Goal: Transaction & Acquisition: Purchase product/service

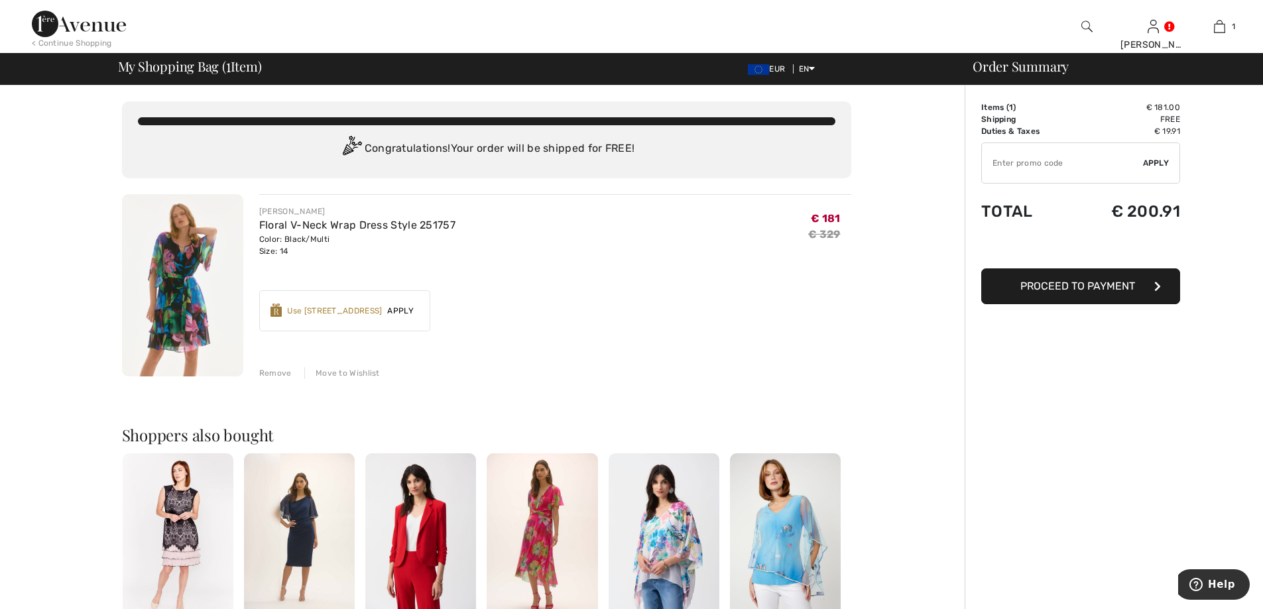
click at [1052, 285] on span "Proceed to Payment" at bounding box center [1077, 286] width 115 height 13
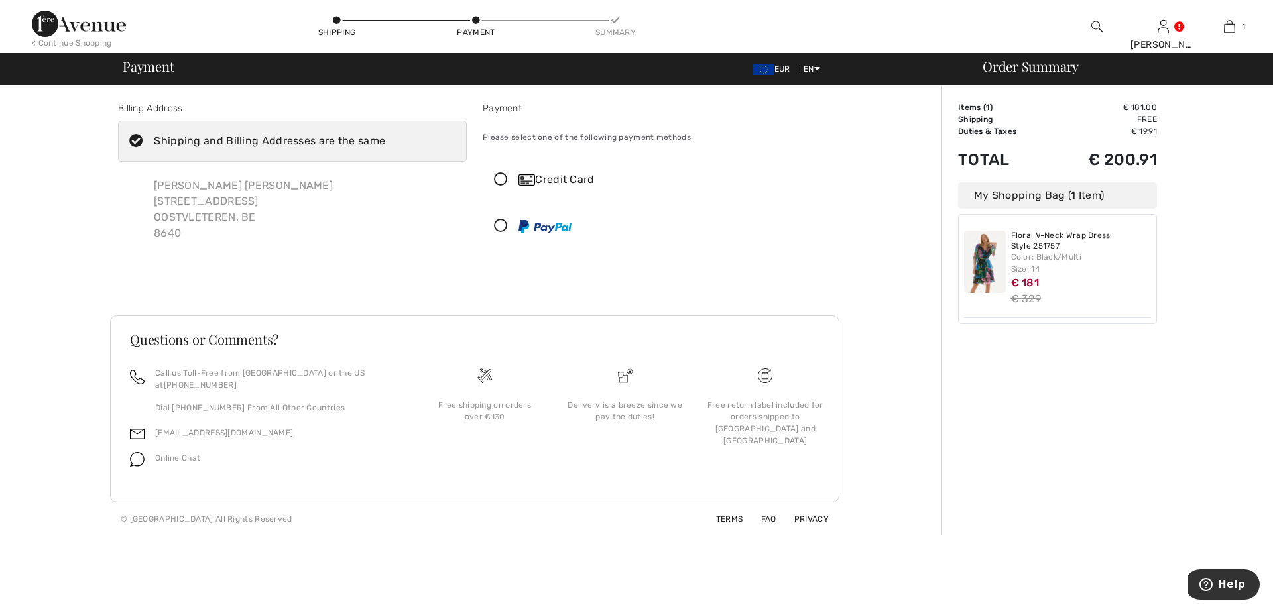
click at [500, 176] on icon at bounding box center [500, 180] width 35 height 14
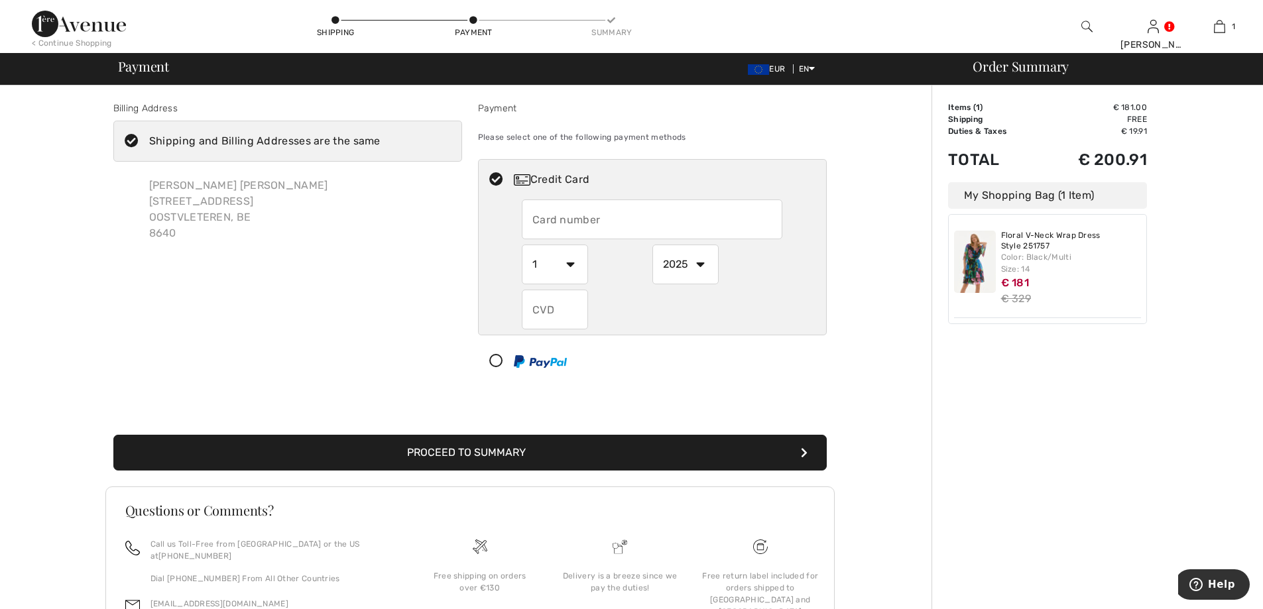
click at [542, 215] on input "text" at bounding box center [652, 220] width 261 height 40
type input "5478359982280069"
click at [571, 264] on select "1 2 3 4 5 6 7 8 9 10 11 12" at bounding box center [555, 265] width 66 height 40
select select "12"
click at [522, 245] on select "1 2 3 4 5 6 7 8 9 10 11 12" at bounding box center [555, 265] width 66 height 40
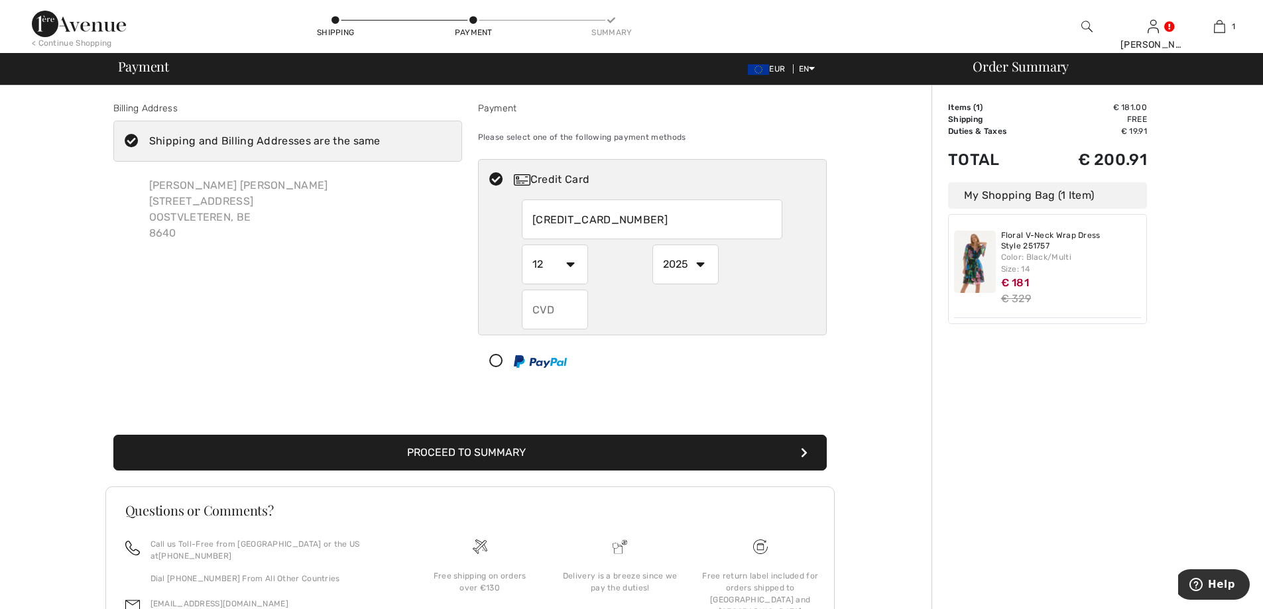
click at [573, 265] on select "1 2 3 4 5 6 7 8 9 10 11 12" at bounding box center [555, 265] width 66 height 40
click at [611, 298] on div at bounding box center [652, 310] width 261 height 40
click at [698, 261] on select "2025 2026 2027 2028 2029 2030 2031 2032 2033 2034 2035" at bounding box center [685, 265] width 66 height 40
select select "2028"
click at [652, 245] on select "2025 2026 2027 2028 2029 2030 2031 2032 2033 2034 2035" at bounding box center [685, 265] width 66 height 40
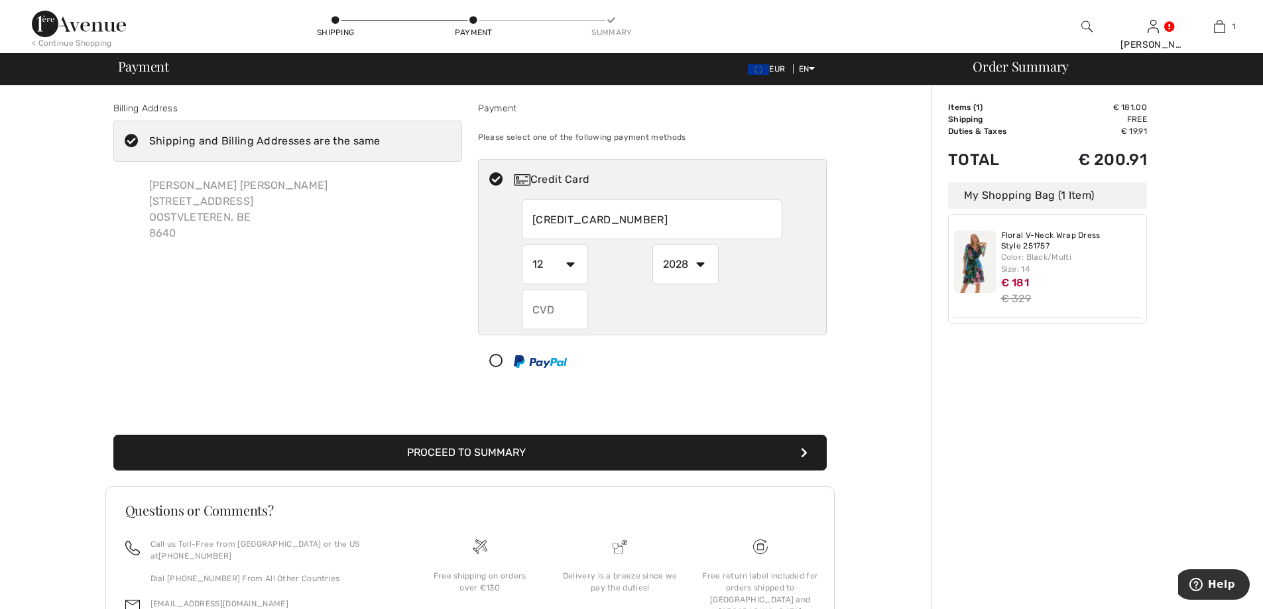
click at [637, 333] on div "Credit Card 5478359982280069 1 2 3 4 5 6 7 8 9 10 11 12 2025 2026 2027 2028 202…" at bounding box center [652, 247] width 349 height 176
click at [540, 308] on input "text" at bounding box center [555, 310] width 66 height 40
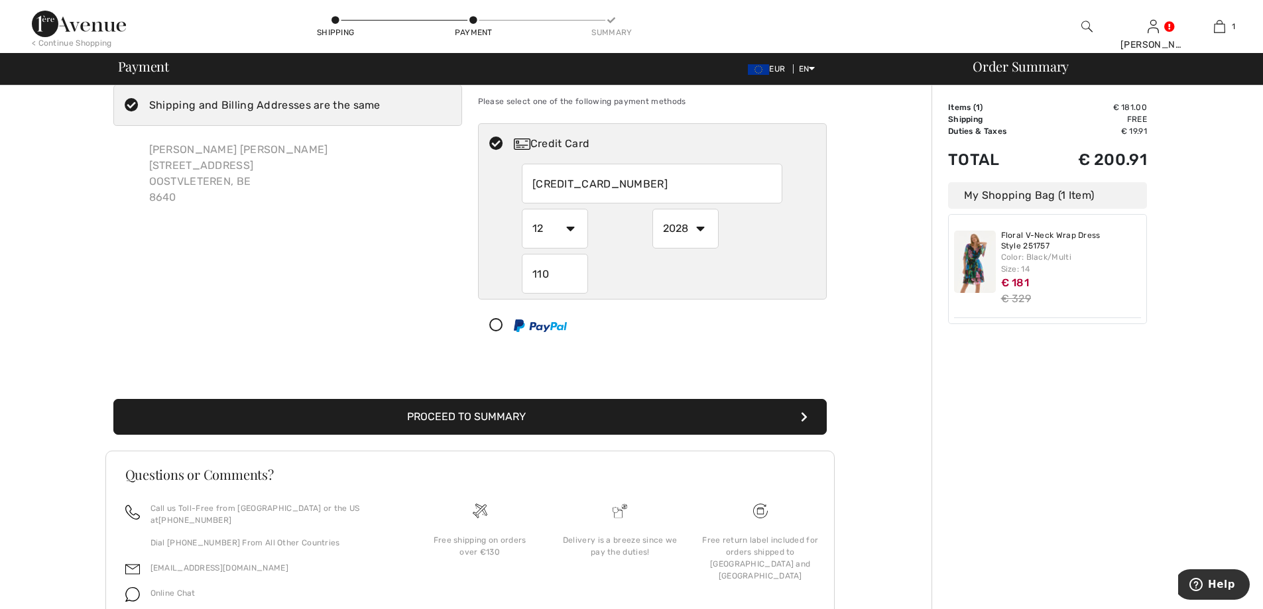
scroll to position [66, 0]
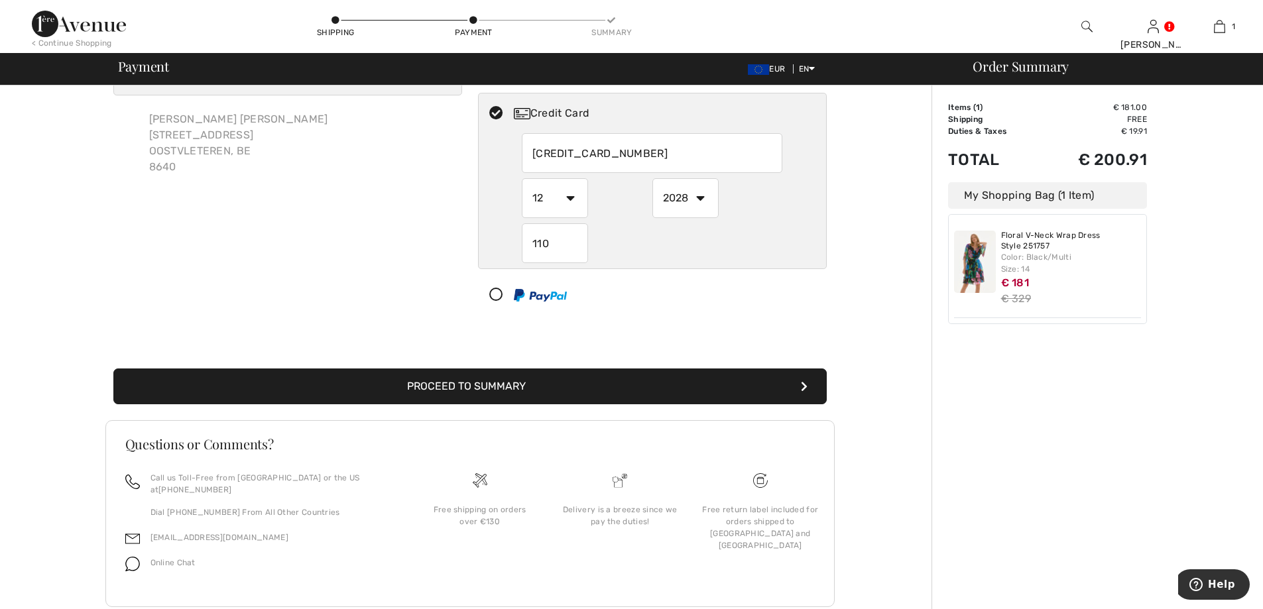
type input "110"
click at [550, 386] on button "Proceed to Summary" at bounding box center [469, 387] width 713 height 36
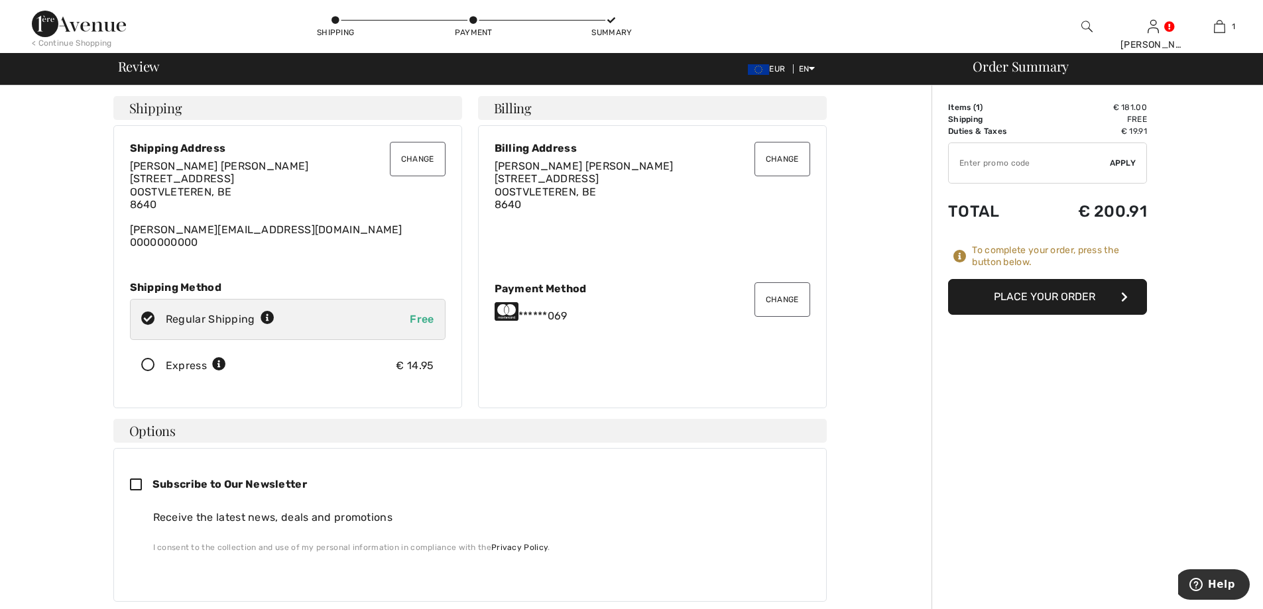
click at [1007, 293] on button "Place Your Order" at bounding box center [1047, 297] width 199 height 36
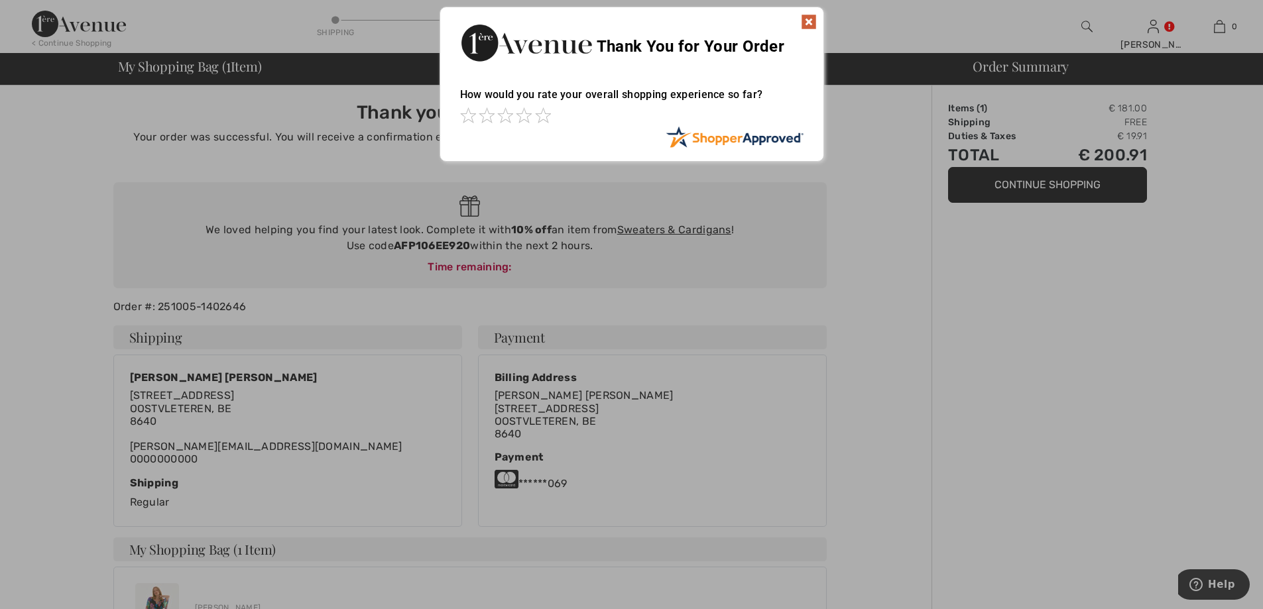
click at [807, 20] on img at bounding box center [809, 22] width 16 height 16
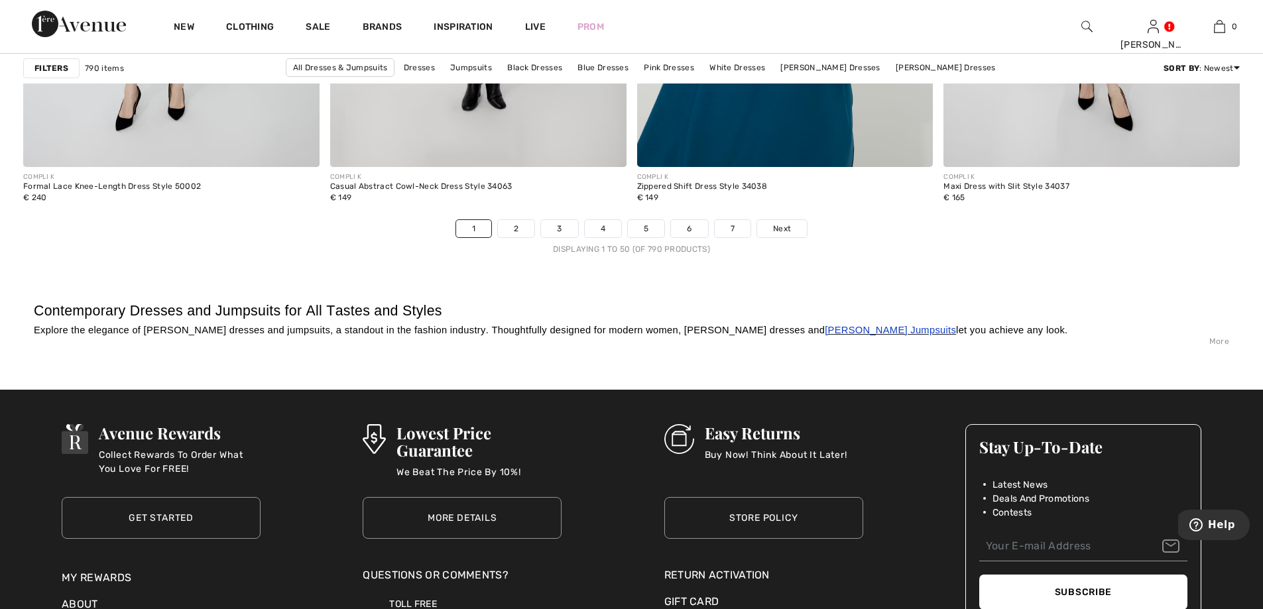
scroll to position [7756, 0]
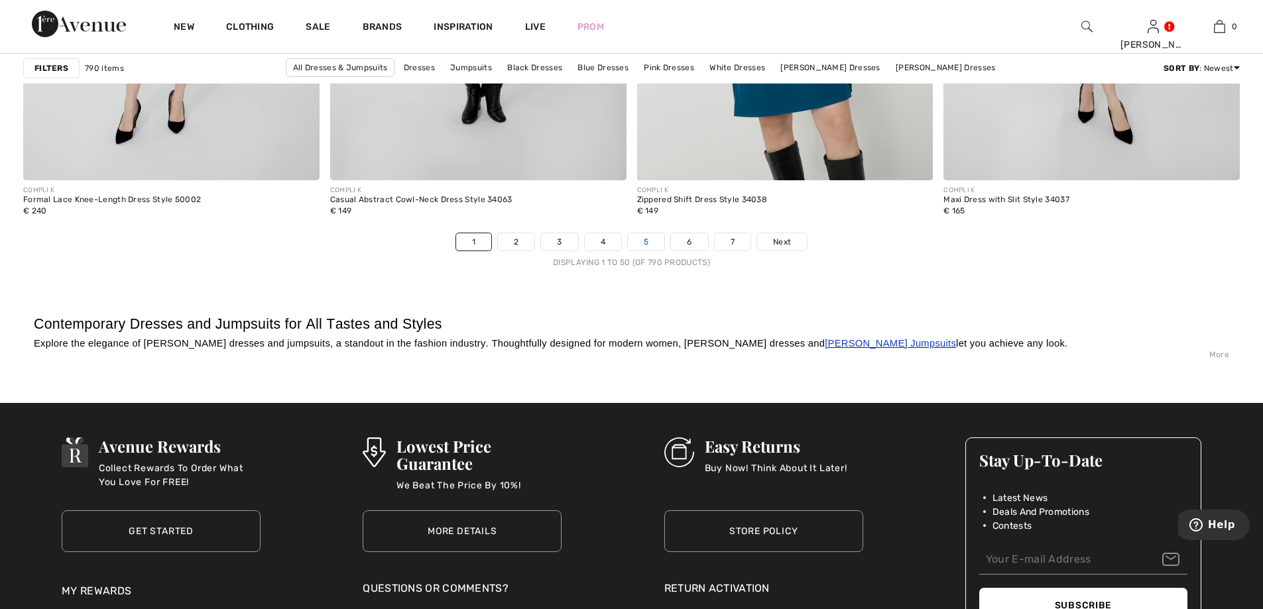
click at [644, 239] on link "5" at bounding box center [646, 241] width 36 height 17
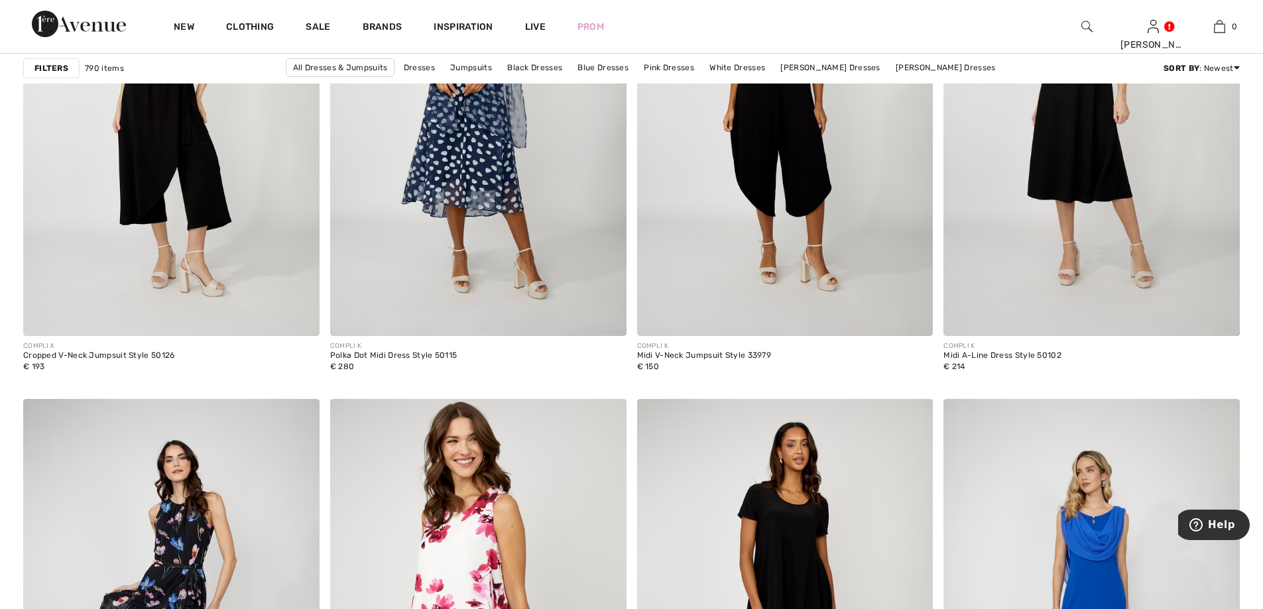
scroll to position [7491, 0]
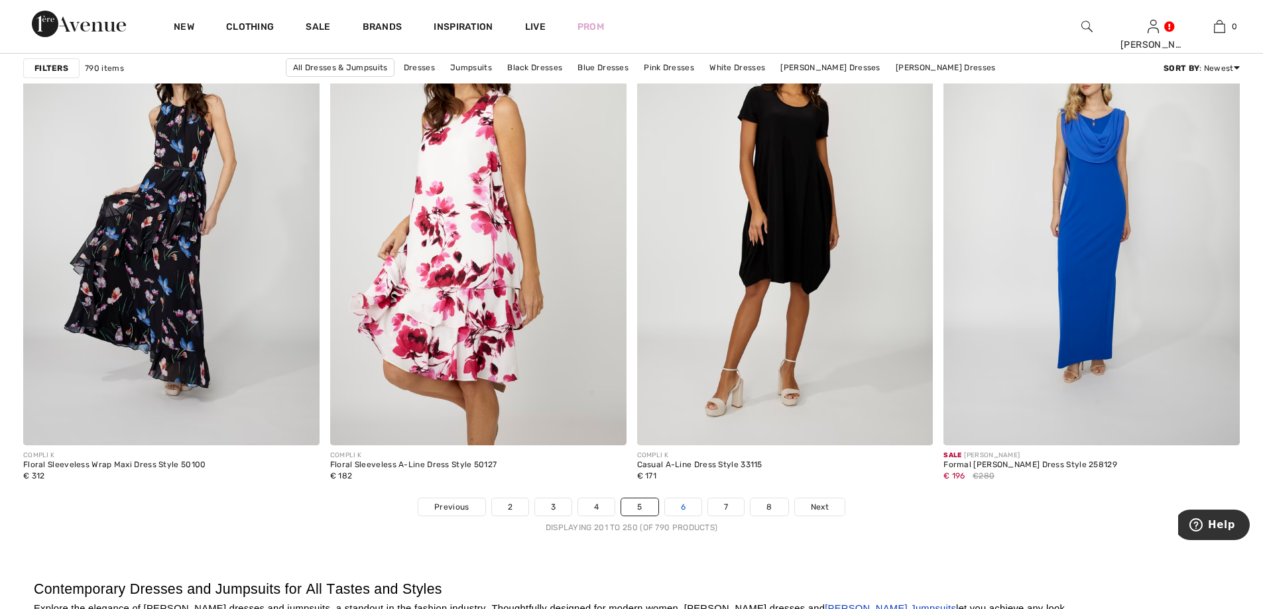
click at [683, 504] on link "6" at bounding box center [683, 507] width 36 height 17
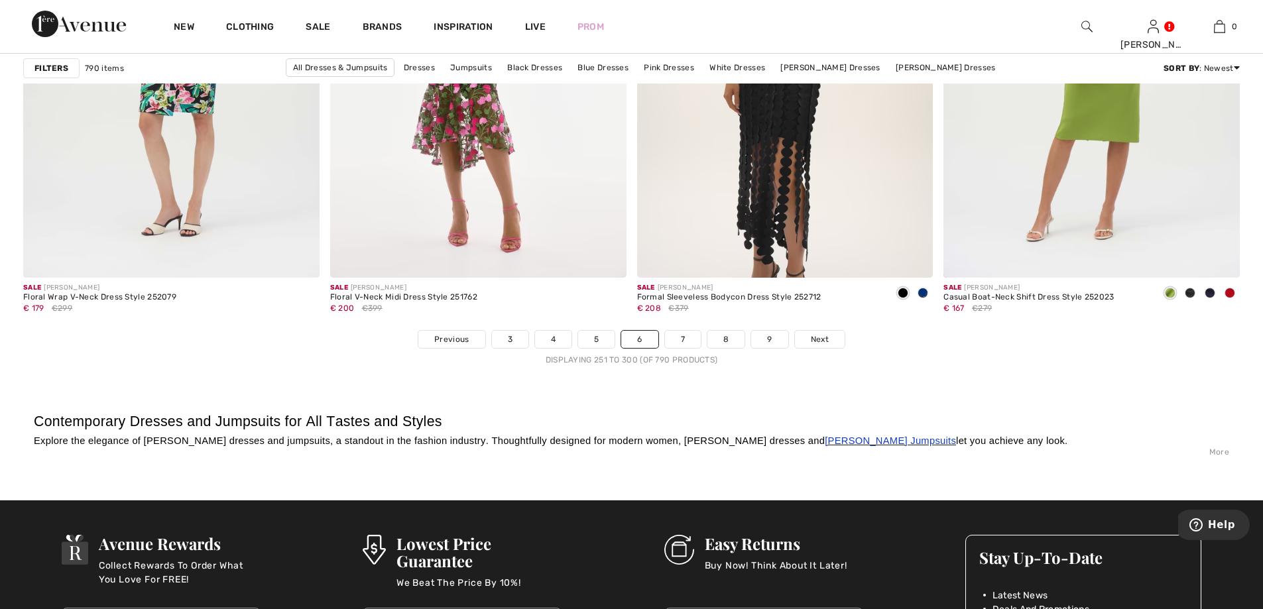
scroll to position [7690, 0]
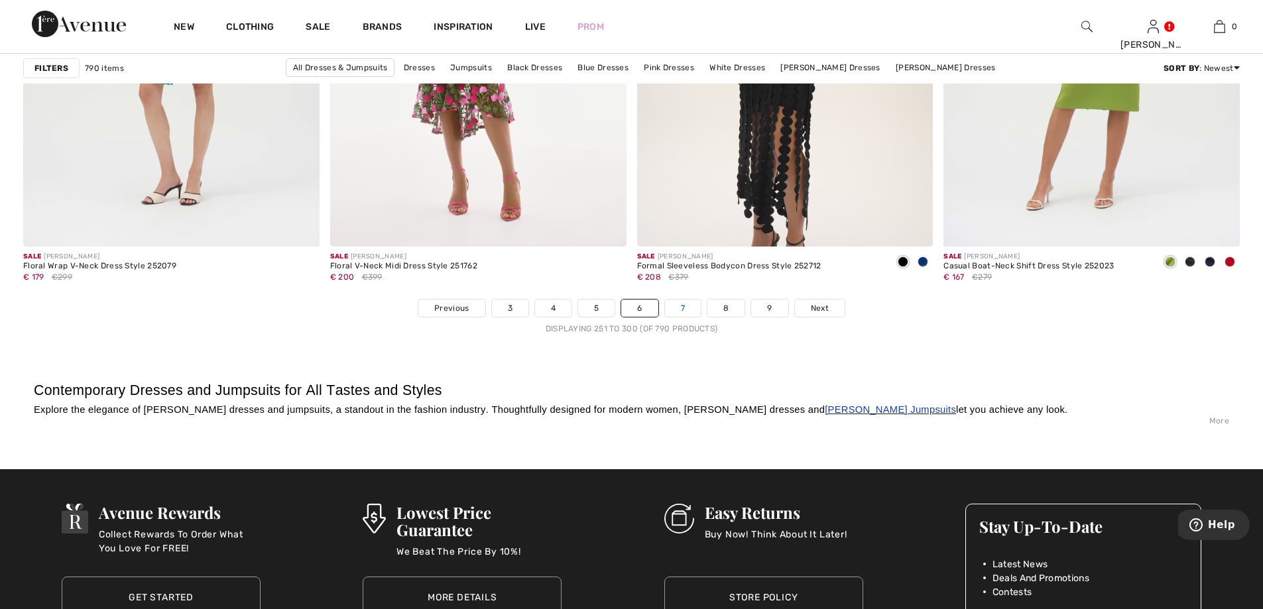
click at [683, 304] on link "7" at bounding box center [683, 308] width 36 height 17
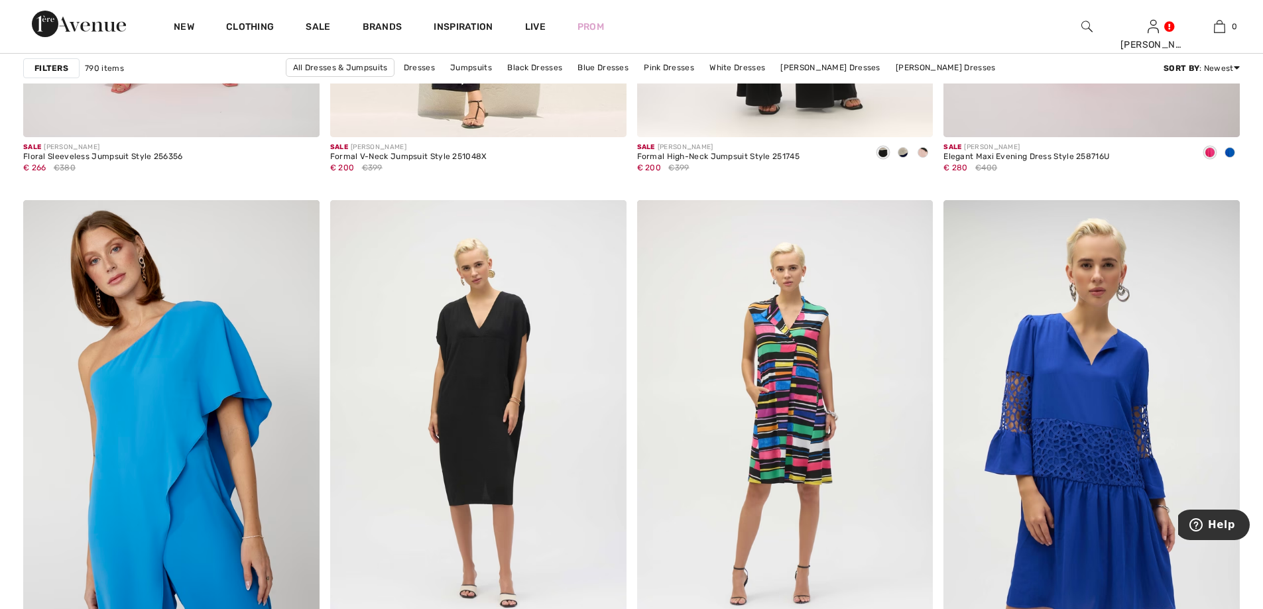
scroll to position [7624, 0]
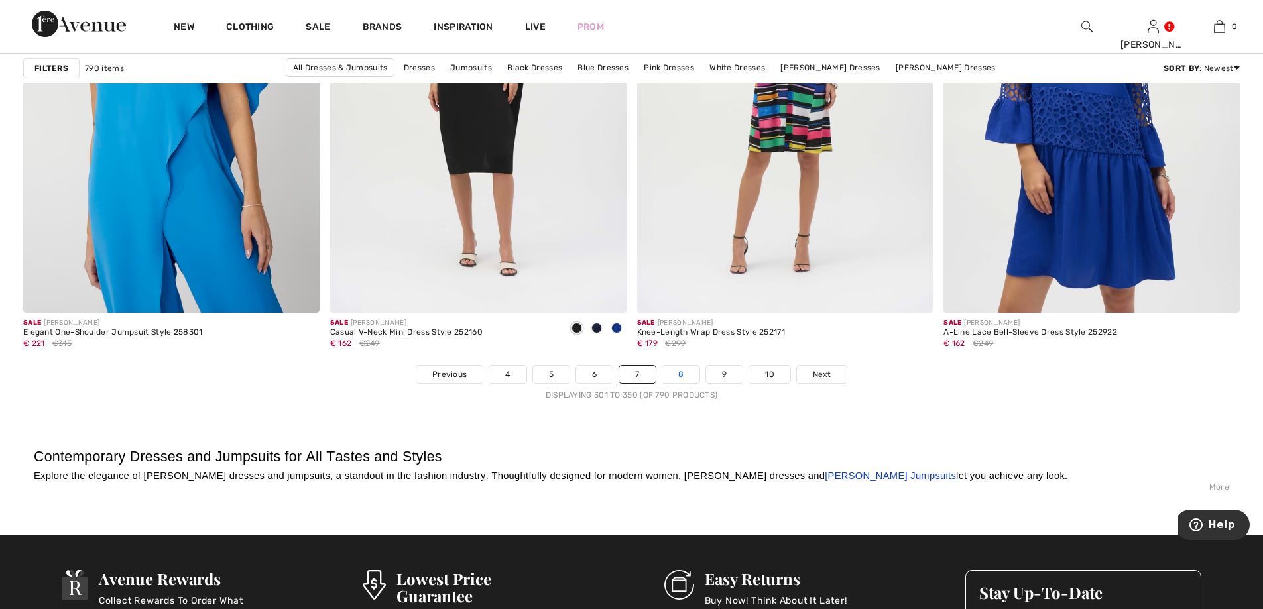
click at [680, 377] on link "8" at bounding box center [680, 374] width 37 height 17
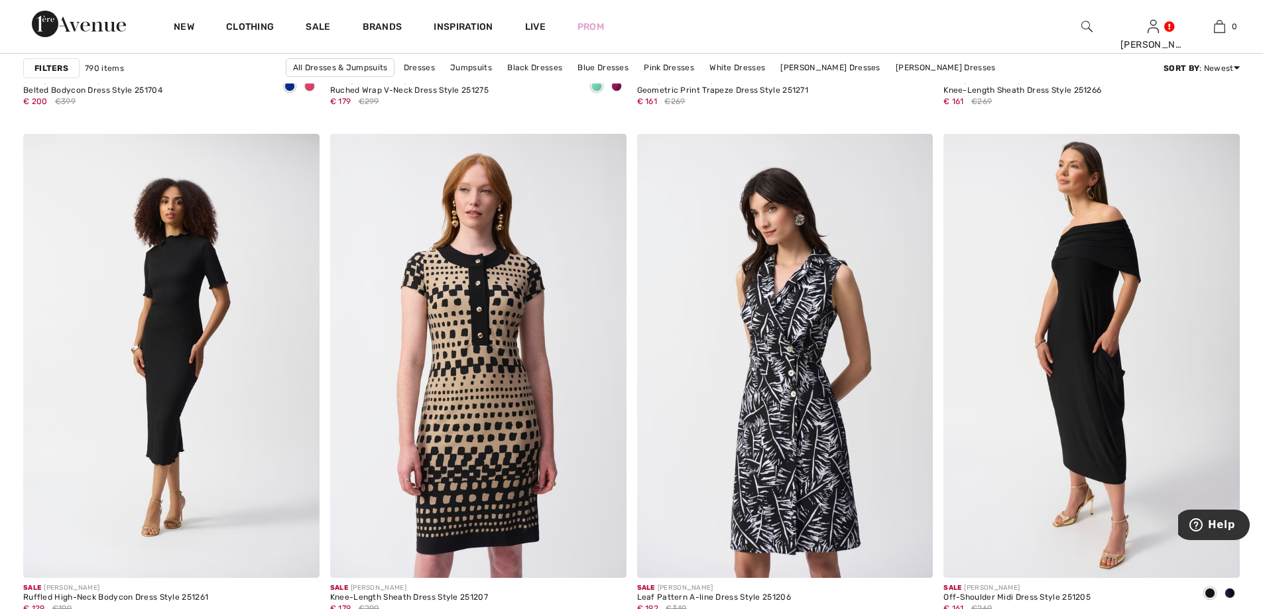
scroll to position [7756, 0]
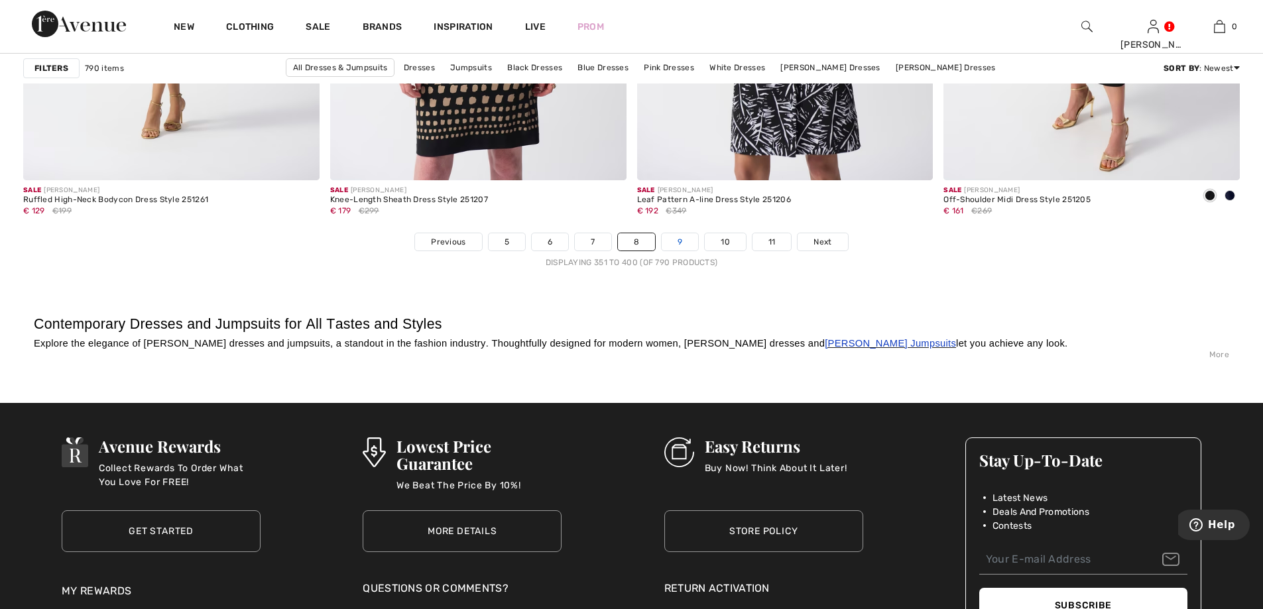
click at [686, 243] on link "9" at bounding box center [680, 241] width 36 height 17
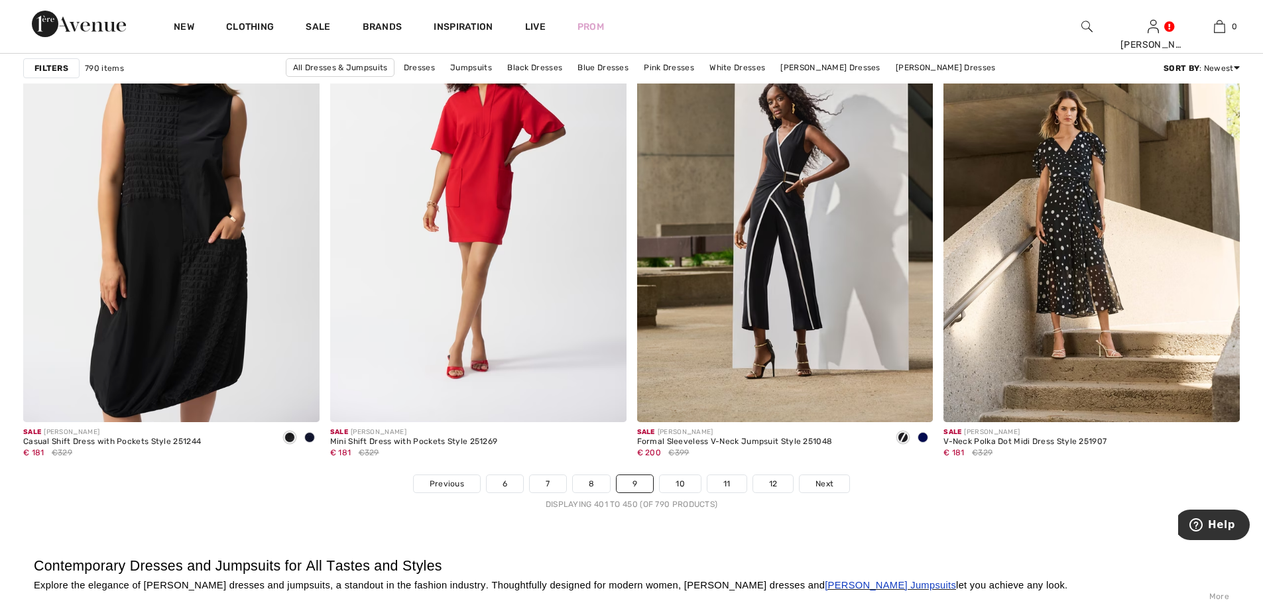
scroll to position [7491, 0]
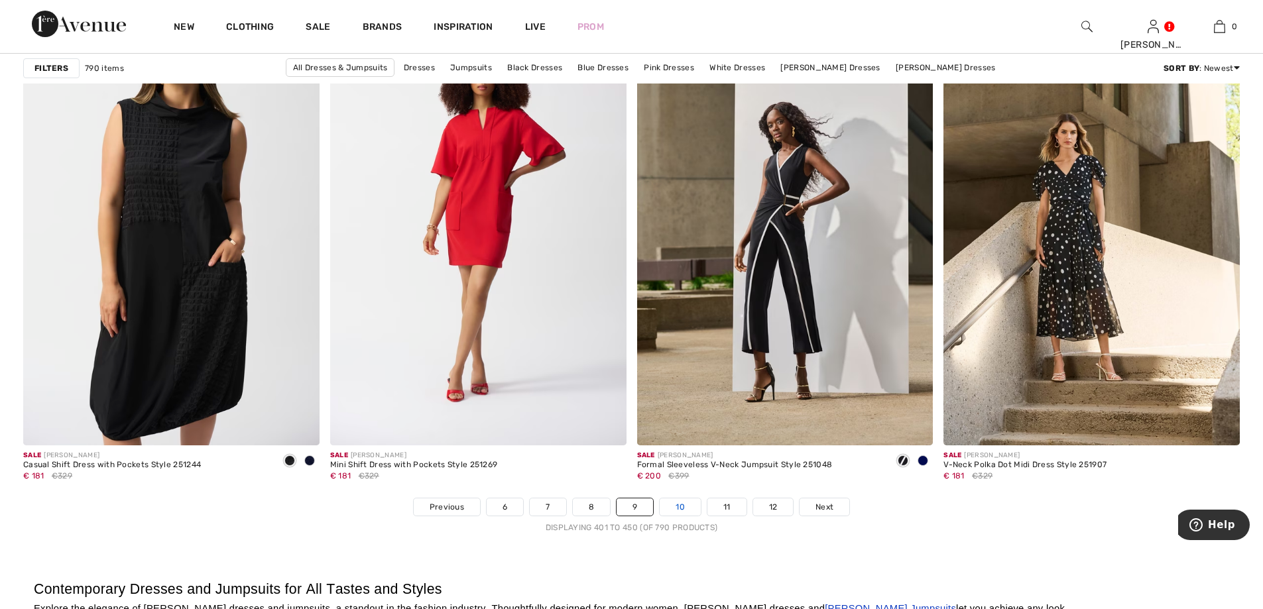
click at [681, 511] on link "10" at bounding box center [680, 507] width 41 height 17
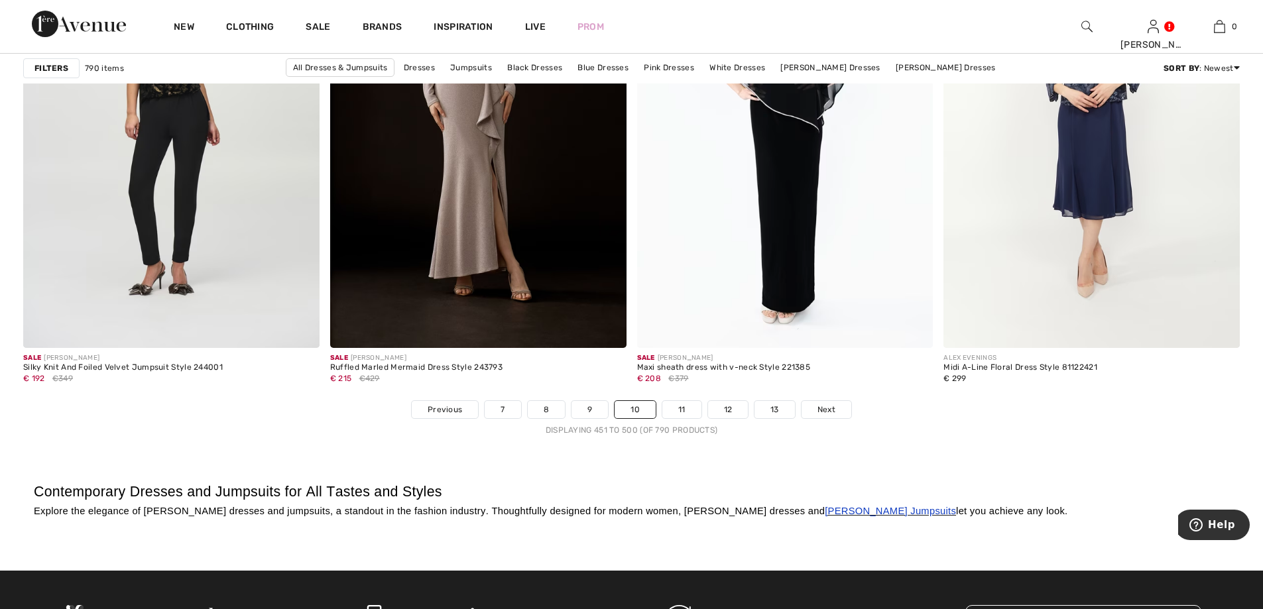
scroll to position [7690, 0]
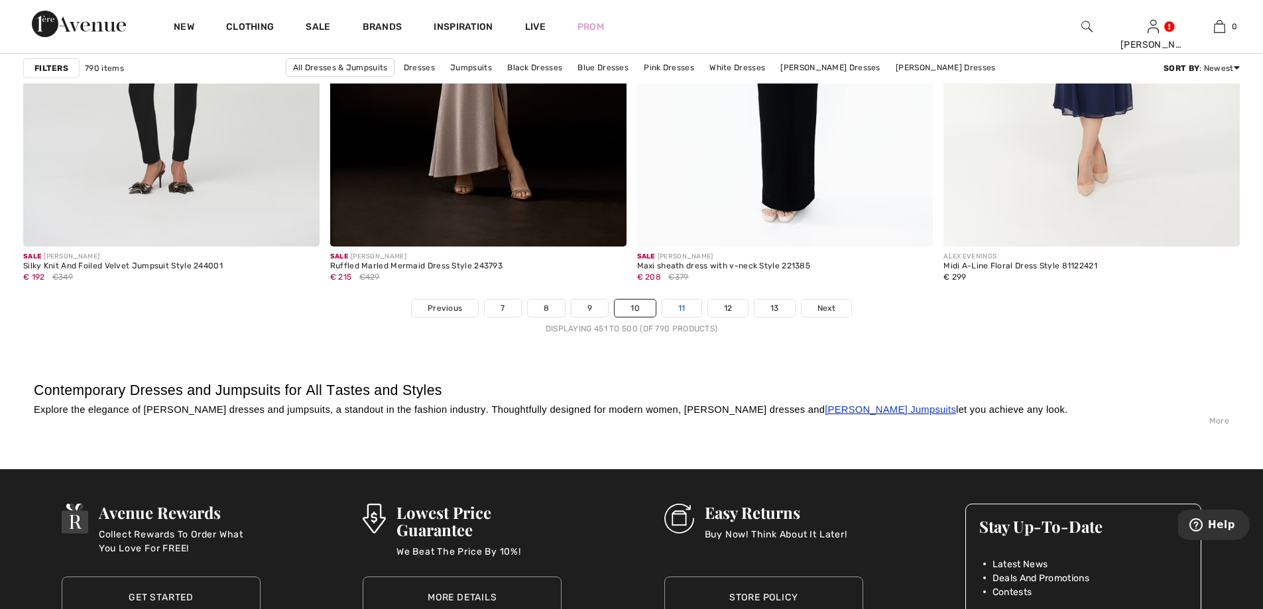
click at [679, 311] on link "11" at bounding box center [681, 308] width 39 height 17
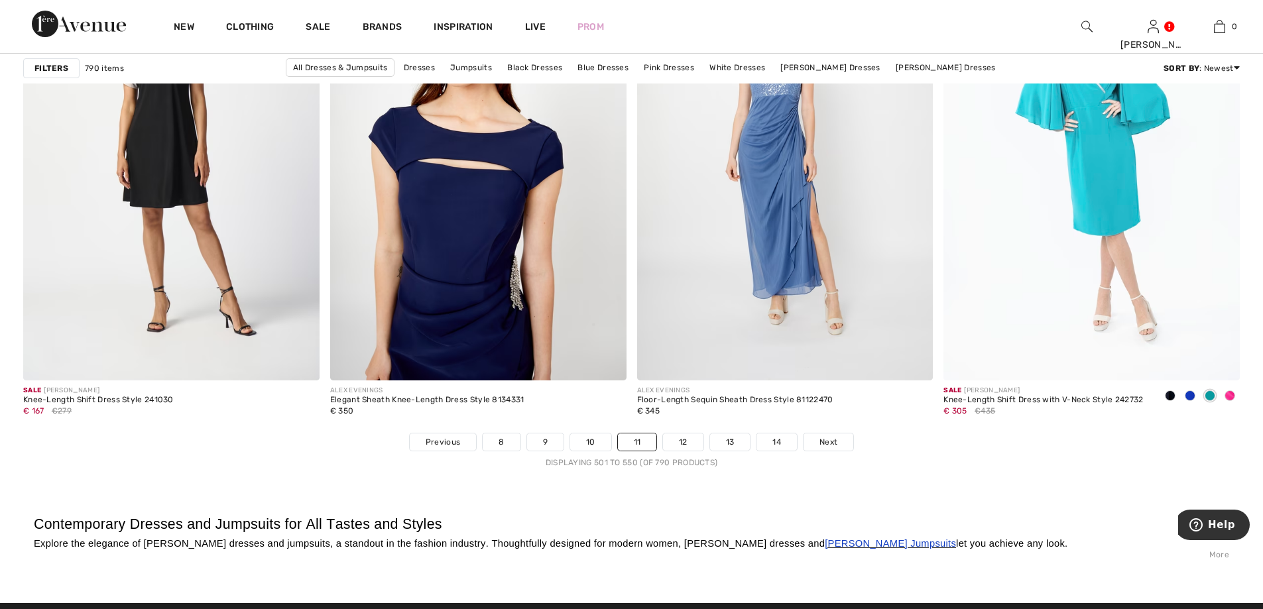
scroll to position [7557, 0]
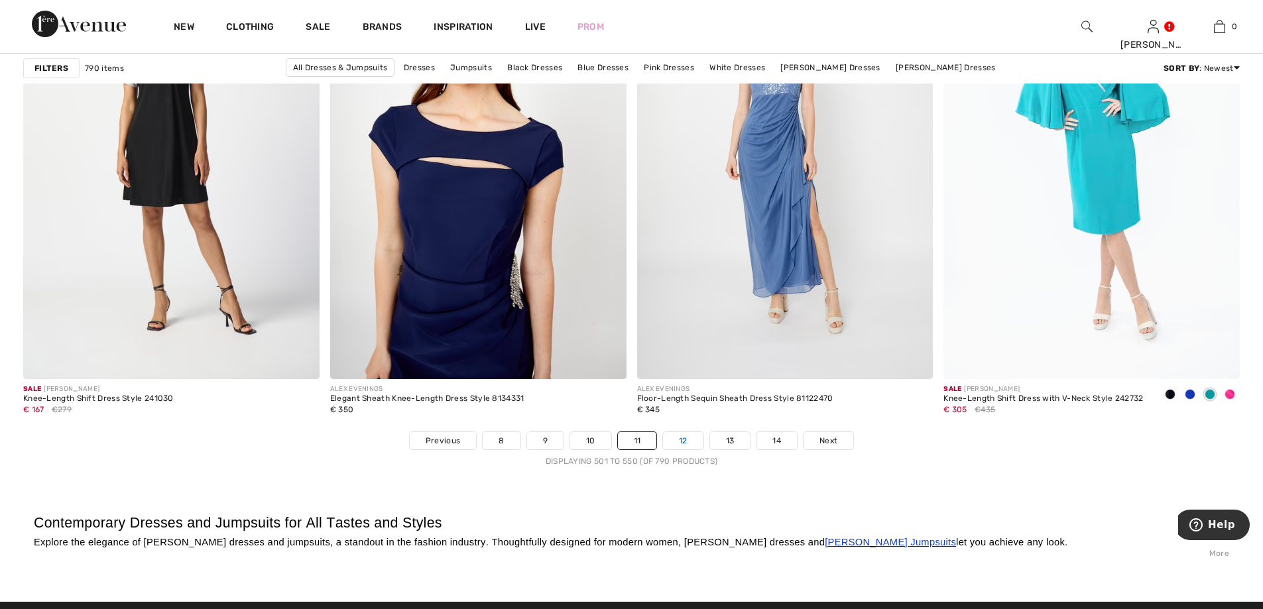
click at [677, 440] on link "12" at bounding box center [683, 440] width 40 height 17
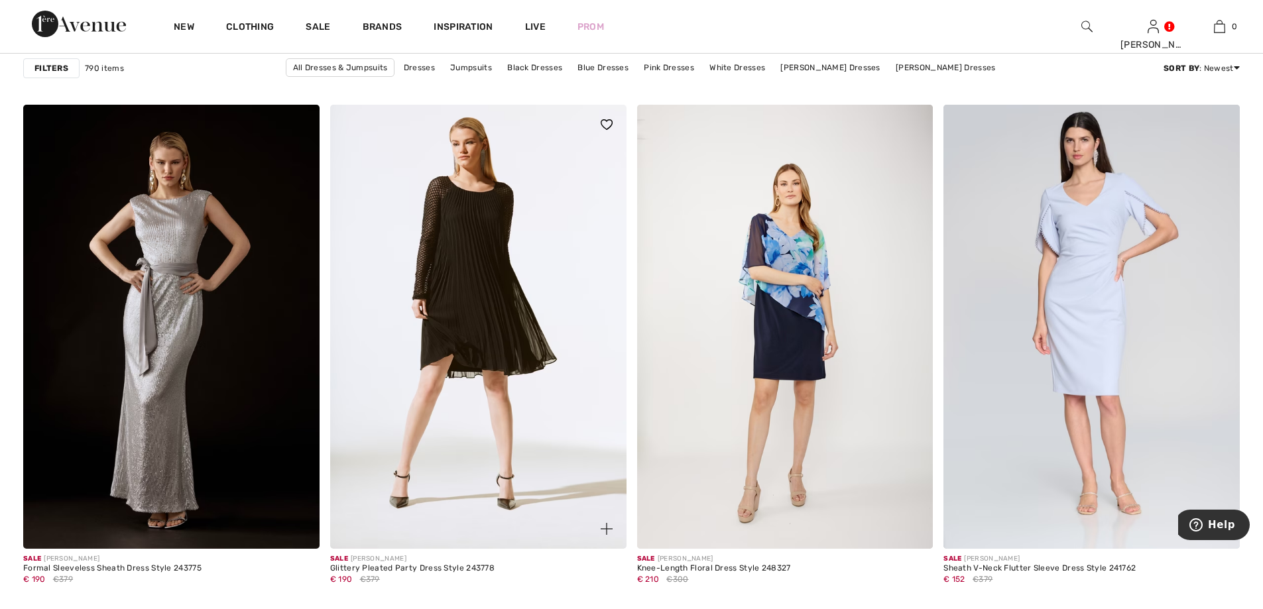
scroll to position [5171, 0]
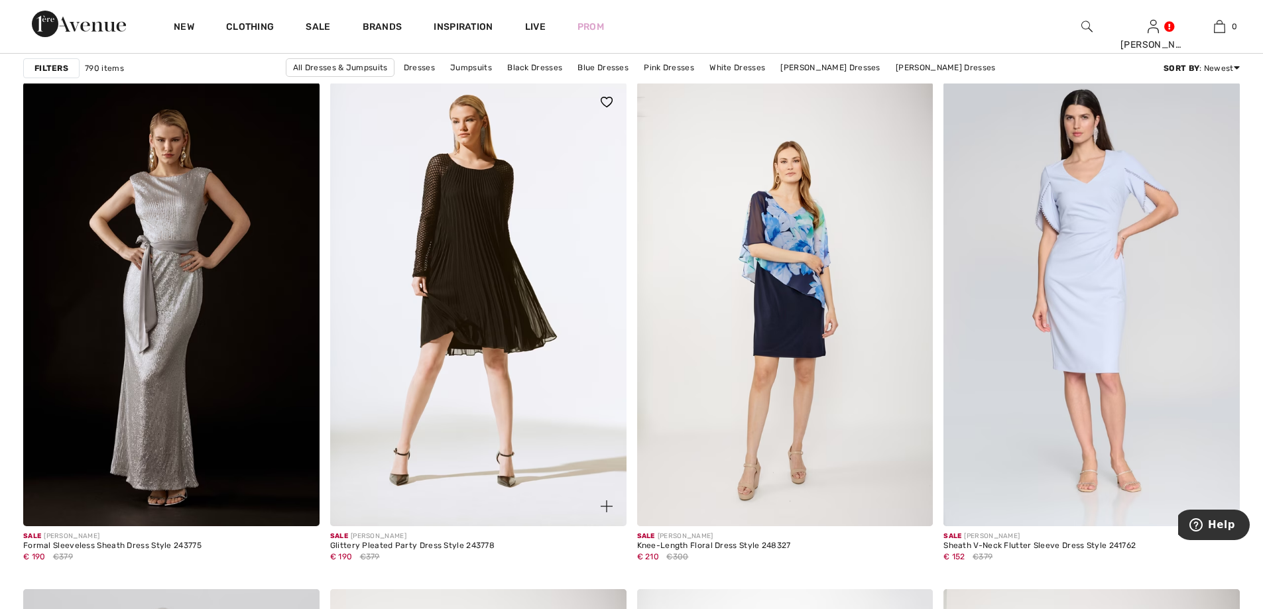
click at [512, 366] on img at bounding box center [478, 304] width 296 height 444
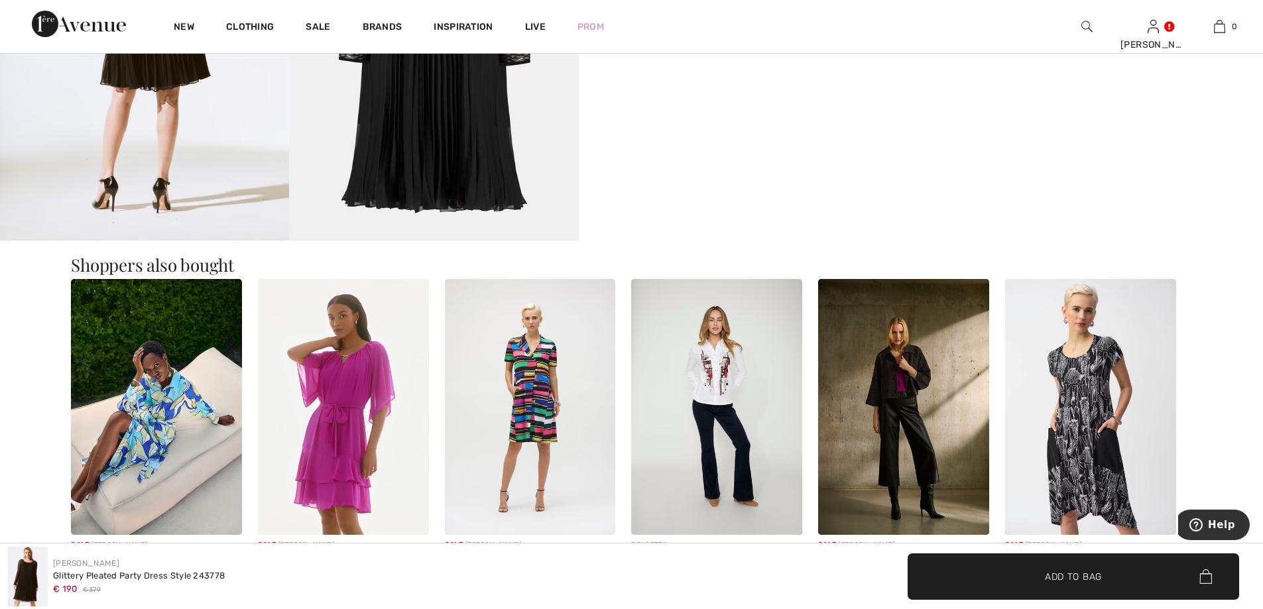
scroll to position [1458, 0]
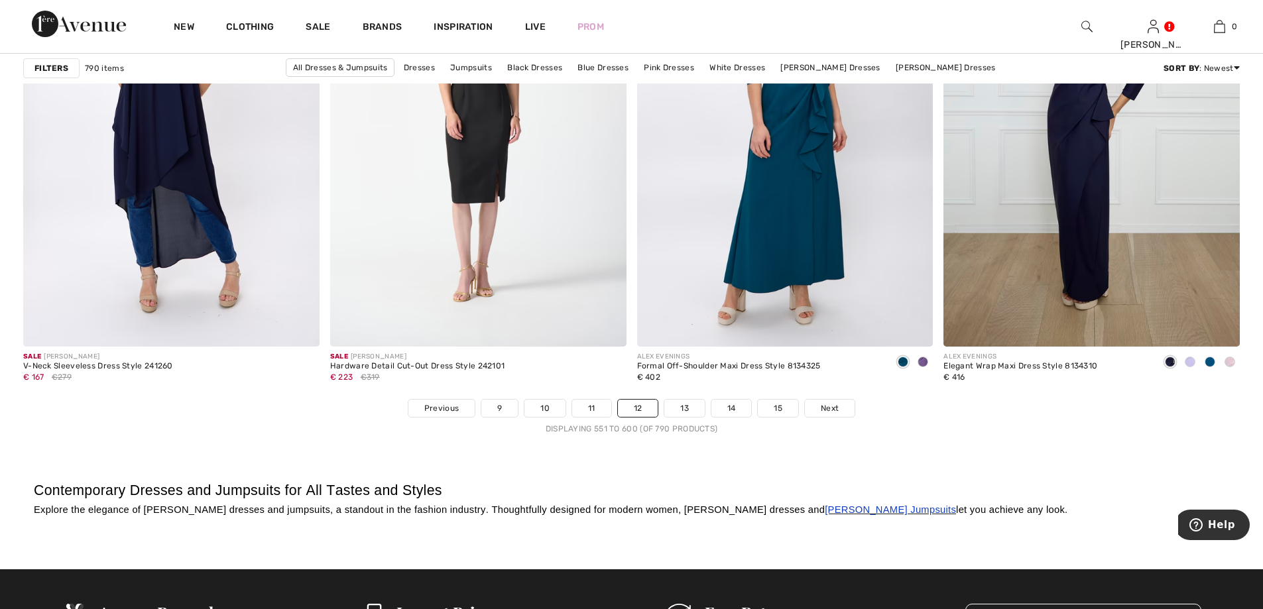
scroll to position [7624, 0]
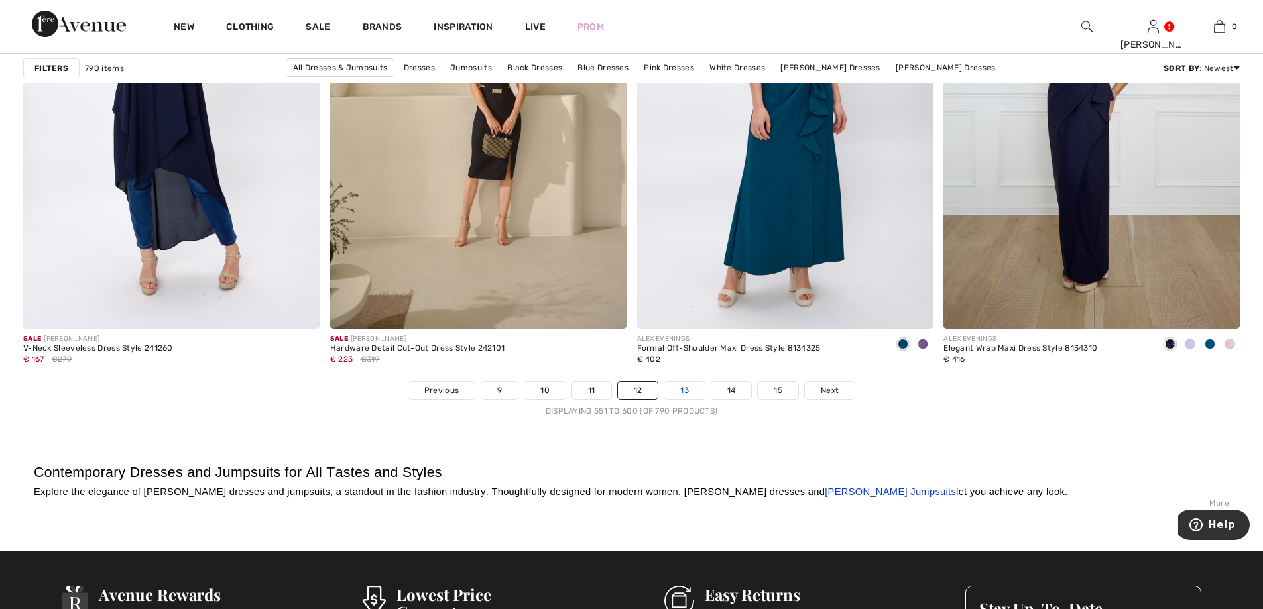
click at [690, 382] on link "13" at bounding box center [684, 390] width 40 height 17
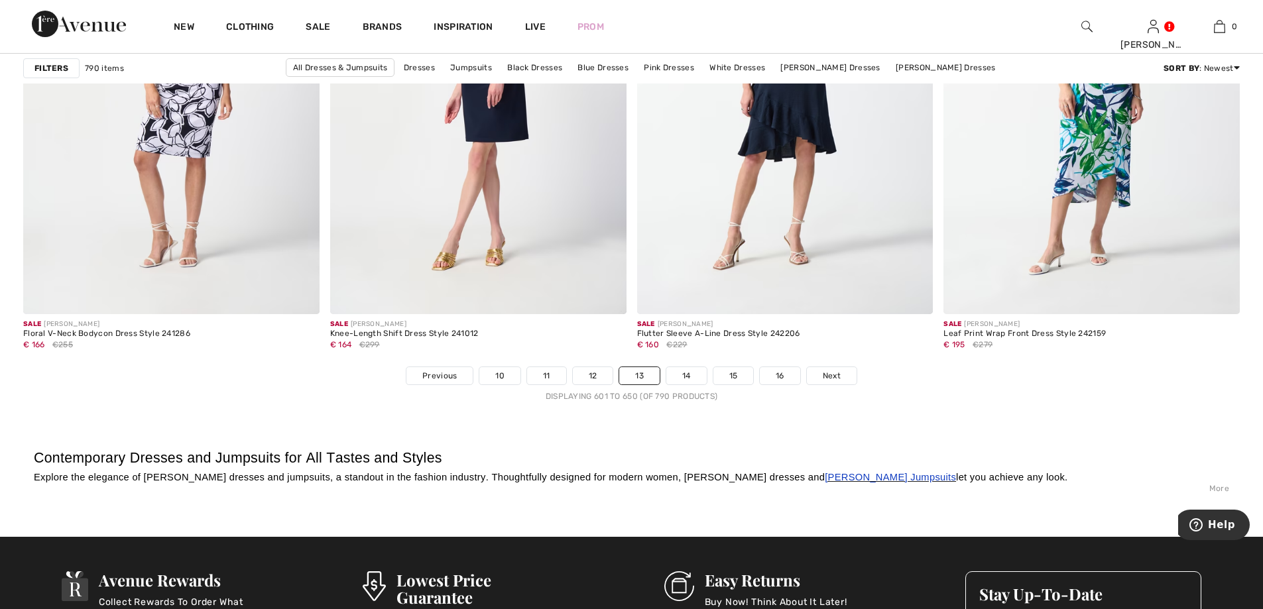
scroll to position [7624, 0]
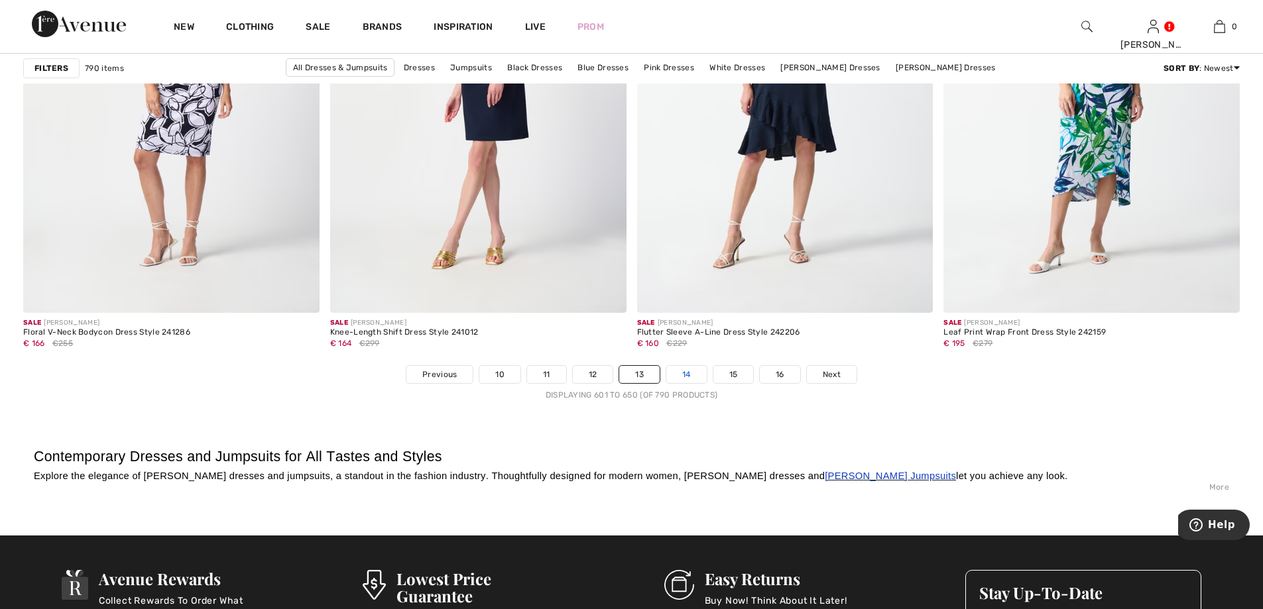
click at [685, 377] on link "14" at bounding box center [686, 374] width 40 height 17
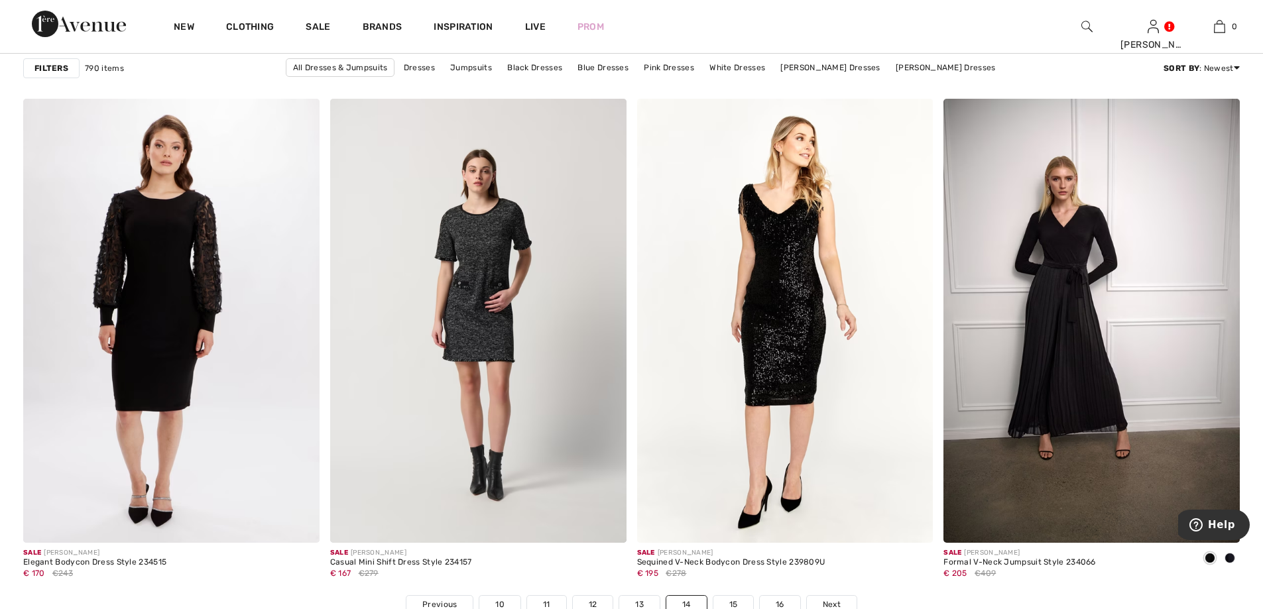
scroll to position [7425, 0]
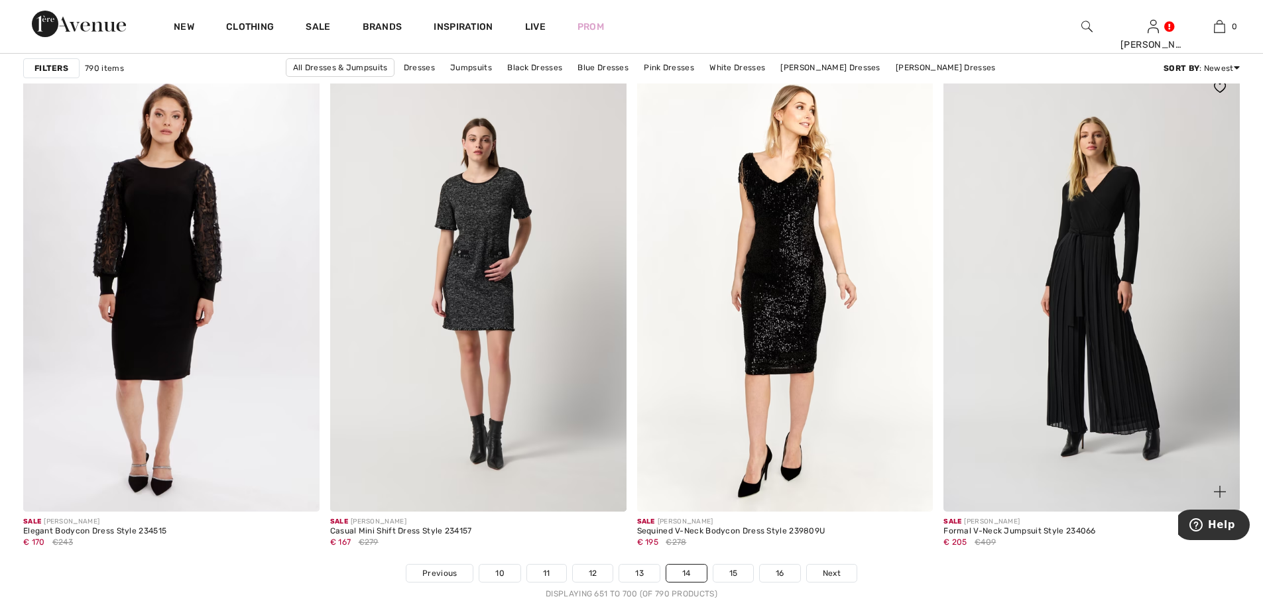
click at [1069, 379] on img at bounding box center [1091, 290] width 296 height 444
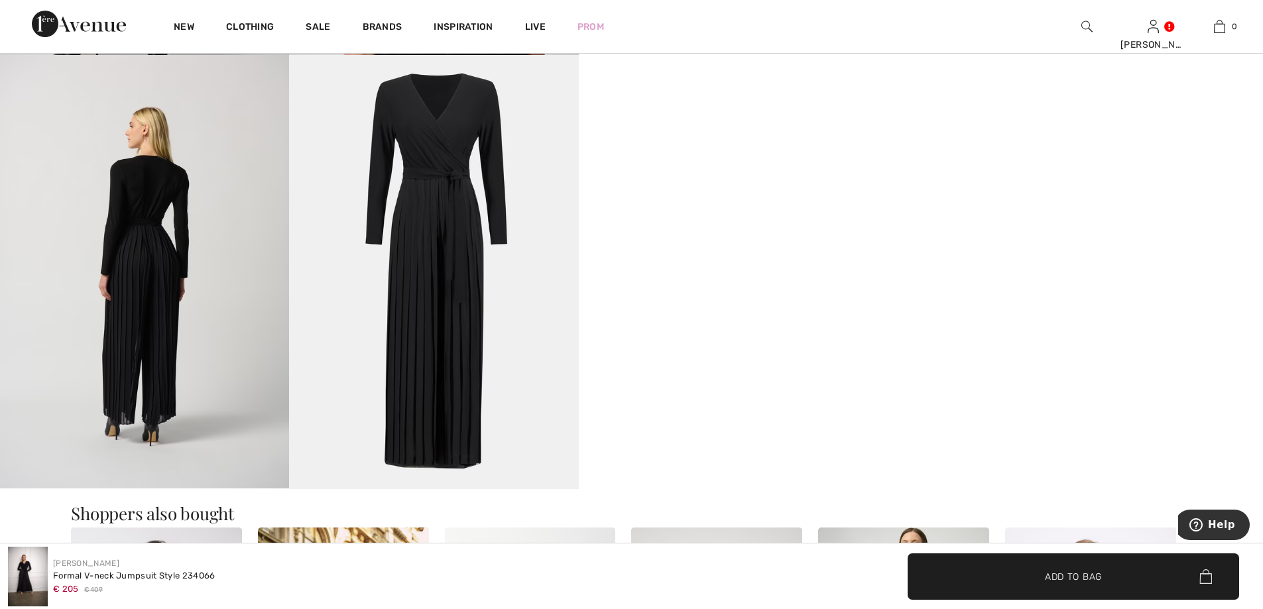
scroll to position [1193, 0]
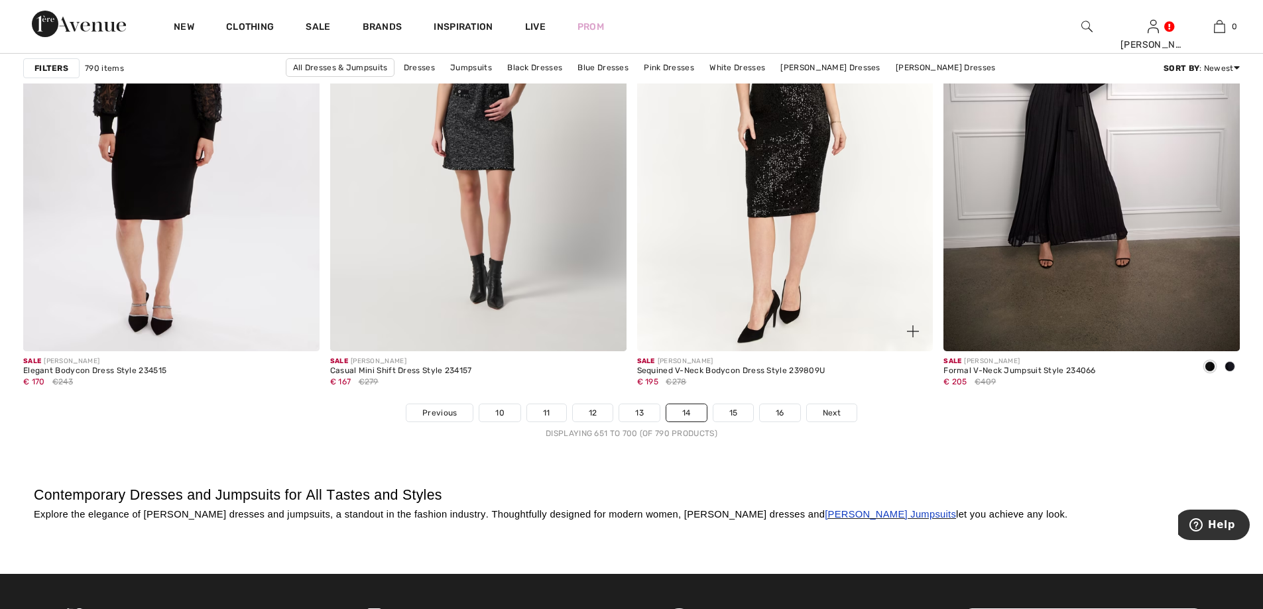
scroll to position [7624, 0]
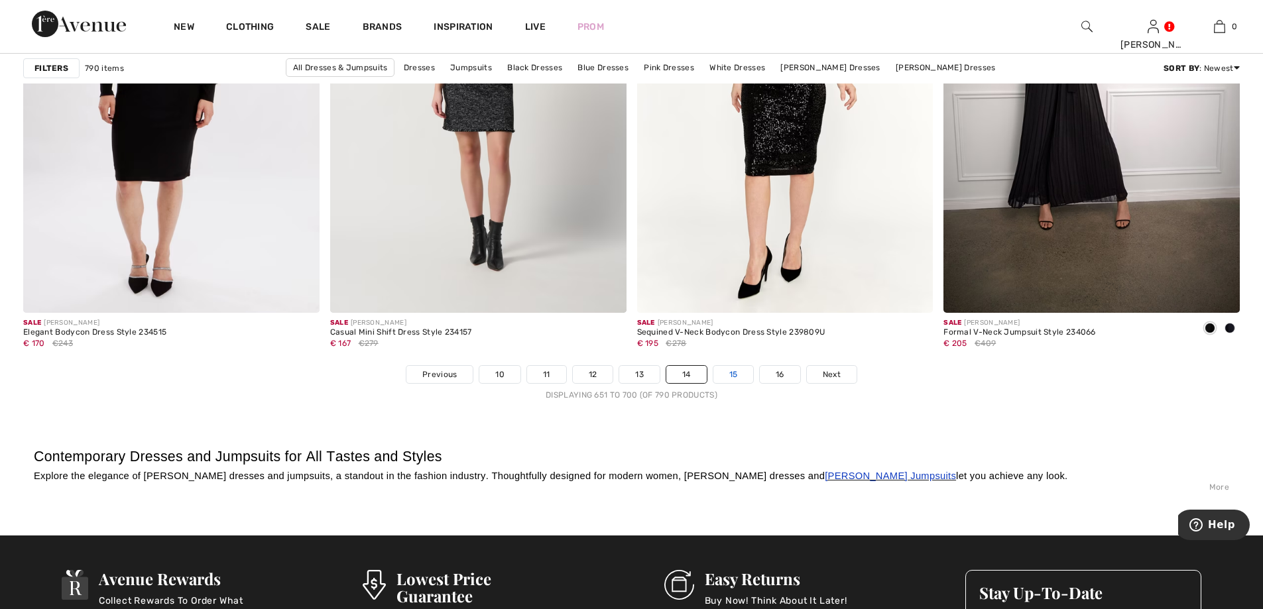
click at [736, 376] on link "15" at bounding box center [733, 374] width 40 height 17
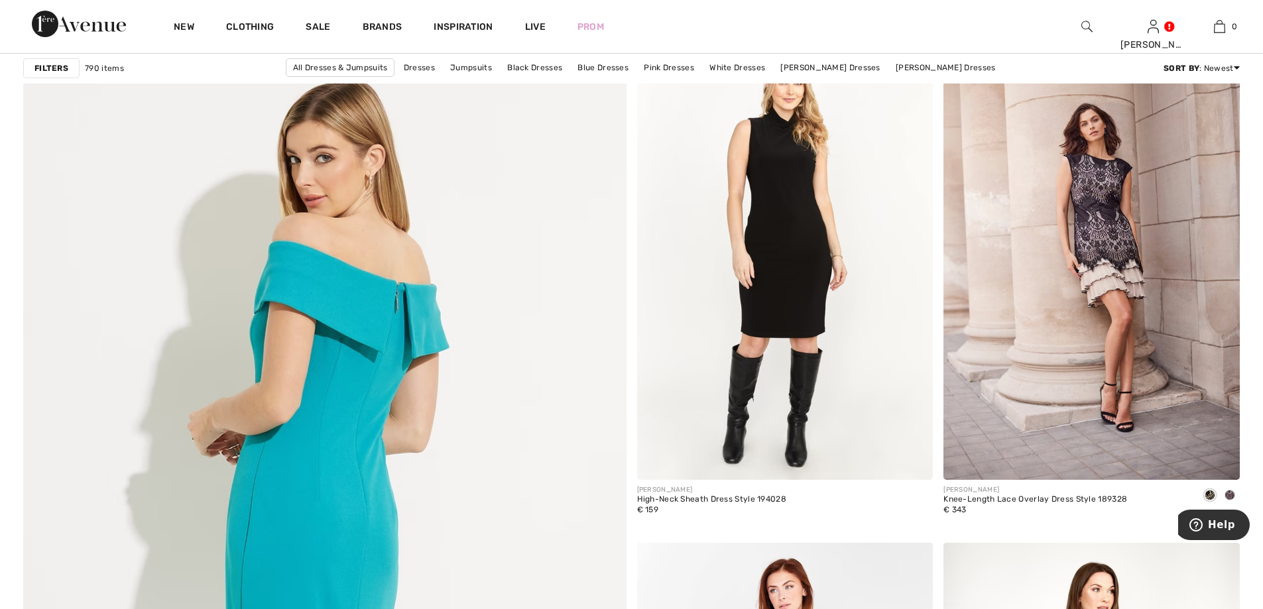
scroll to position [4176, 0]
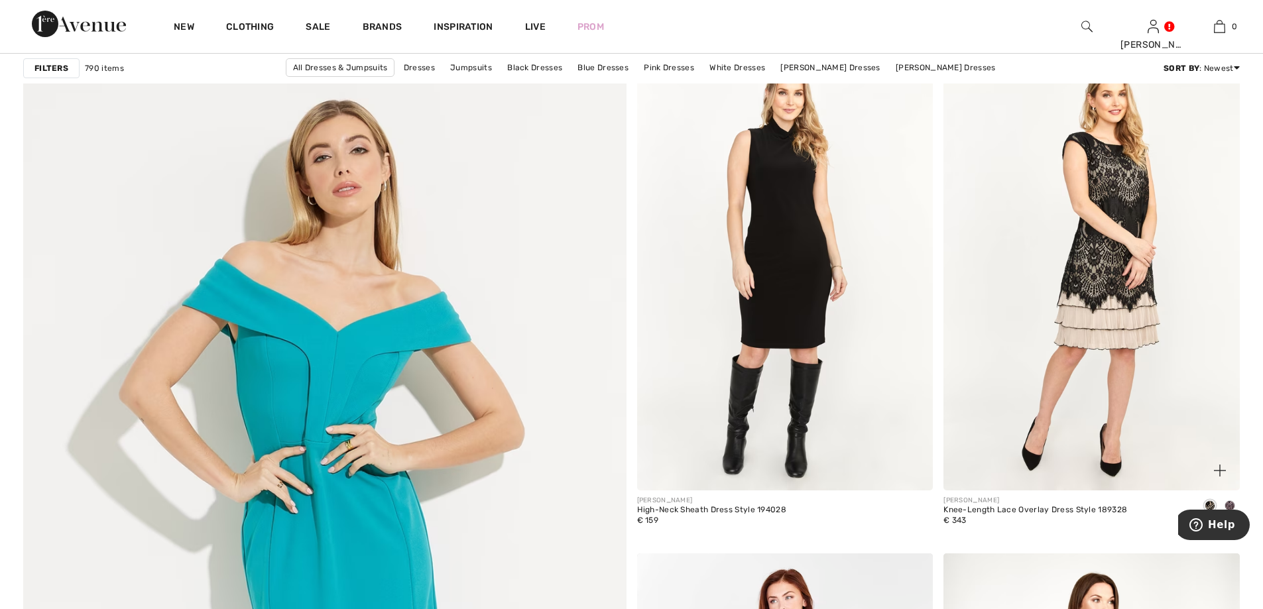
click at [1041, 345] on img at bounding box center [1091, 268] width 296 height 444
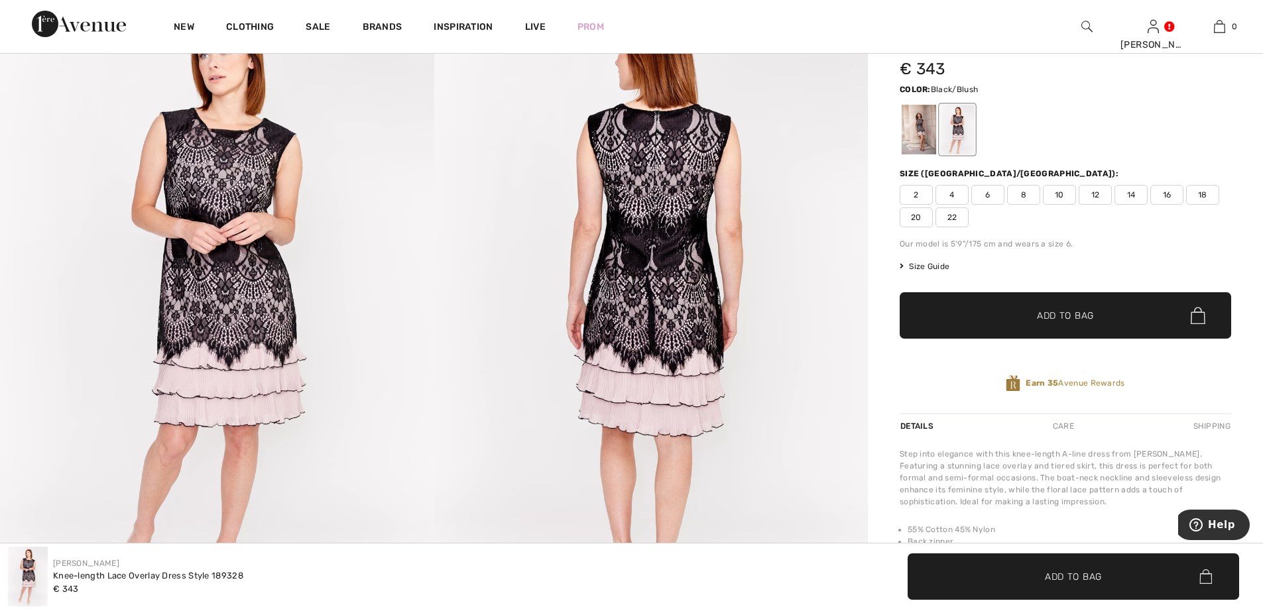
scroll to position [199, 0]
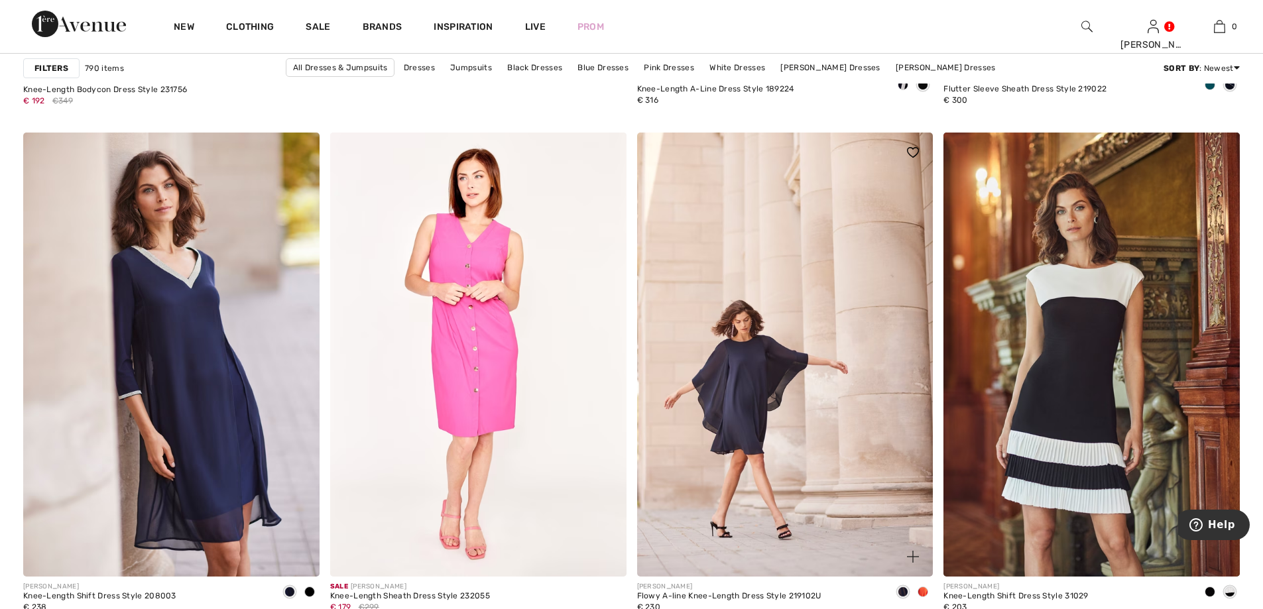
scroll to position [5171, 0]
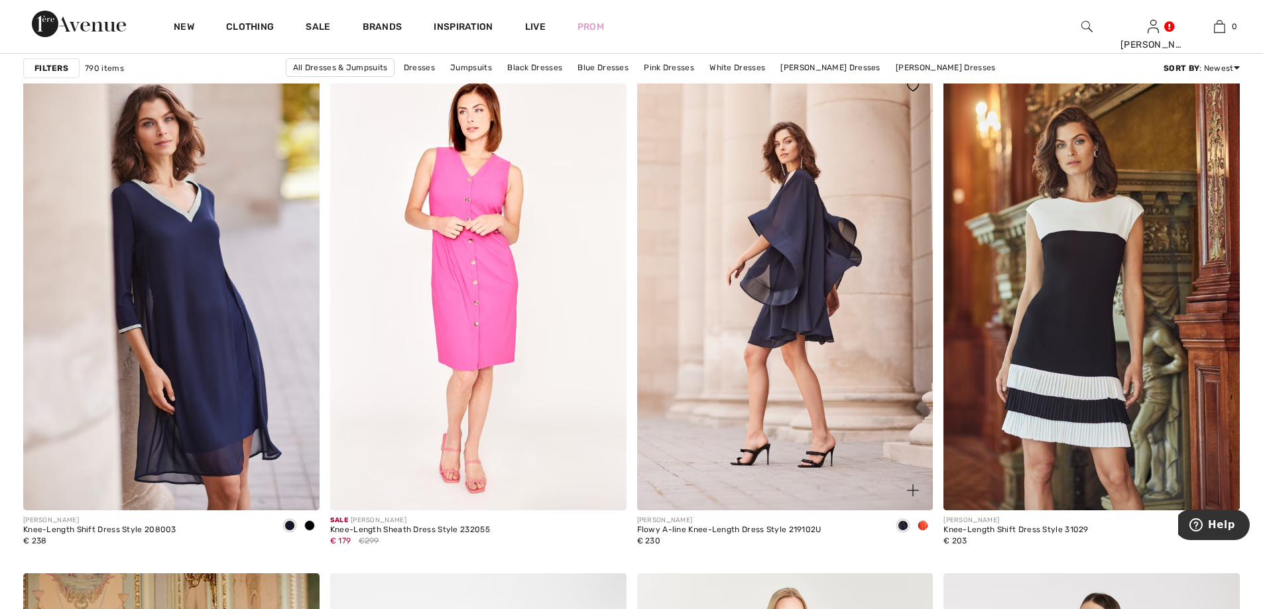
click at [923, 522] on span at bounding box center [922, 525] width 11 height 11
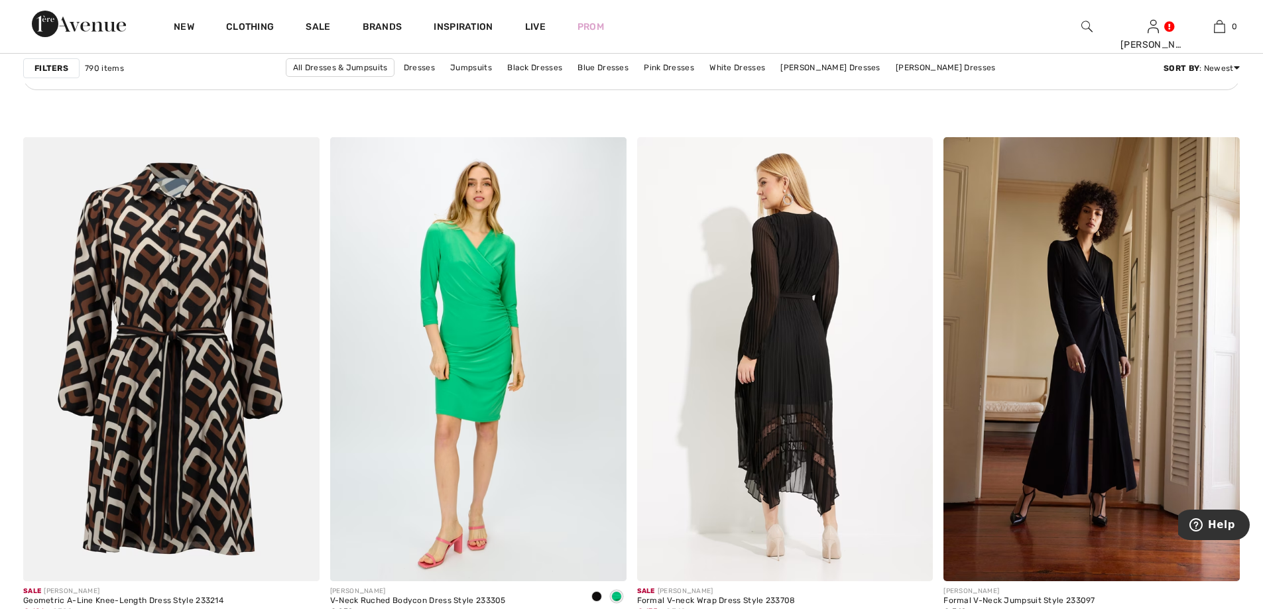
scroll to position [6364, 0]
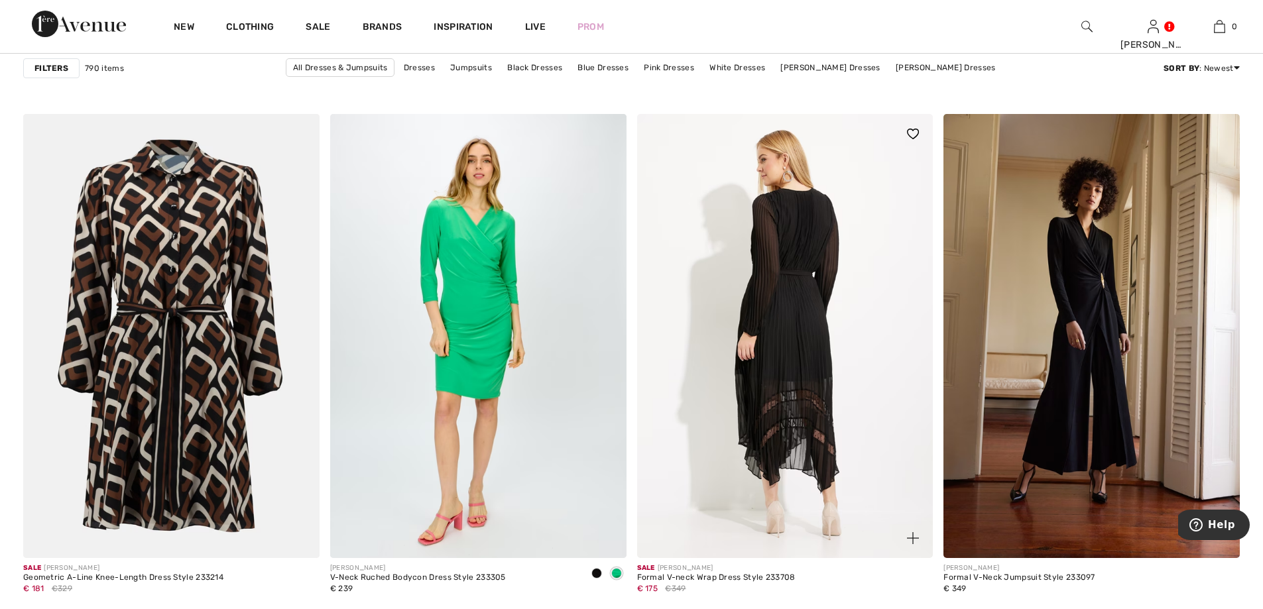
click at [798, 346] on img at bounding box center [785, 336] width 296 height 444
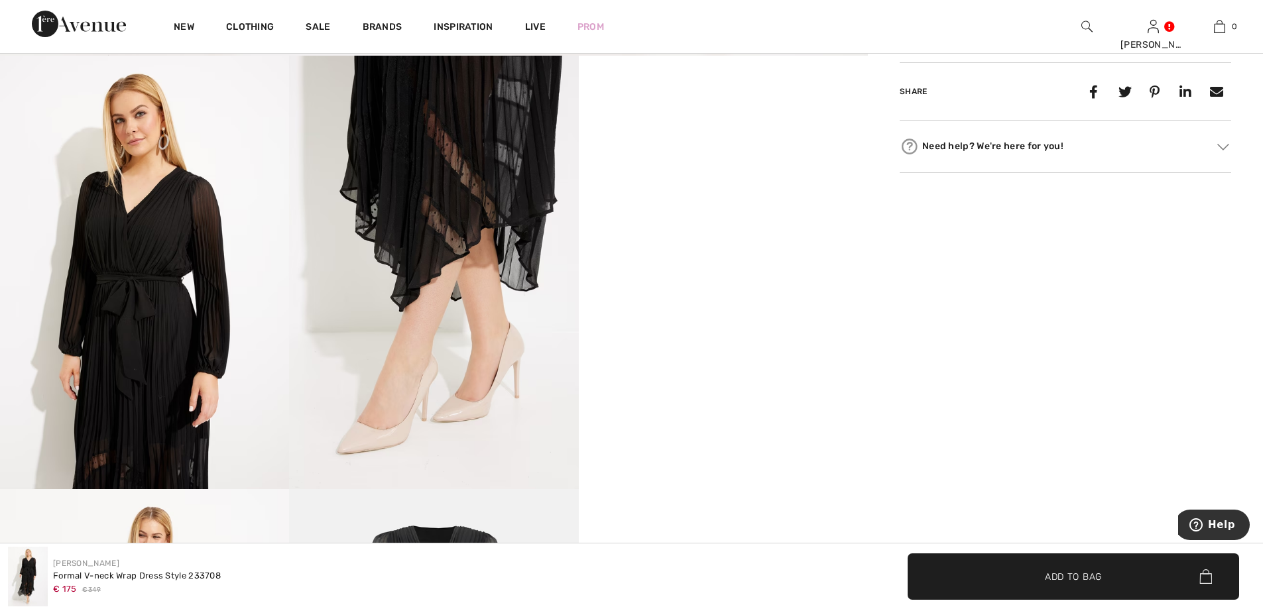
scroll to position [729, 0]
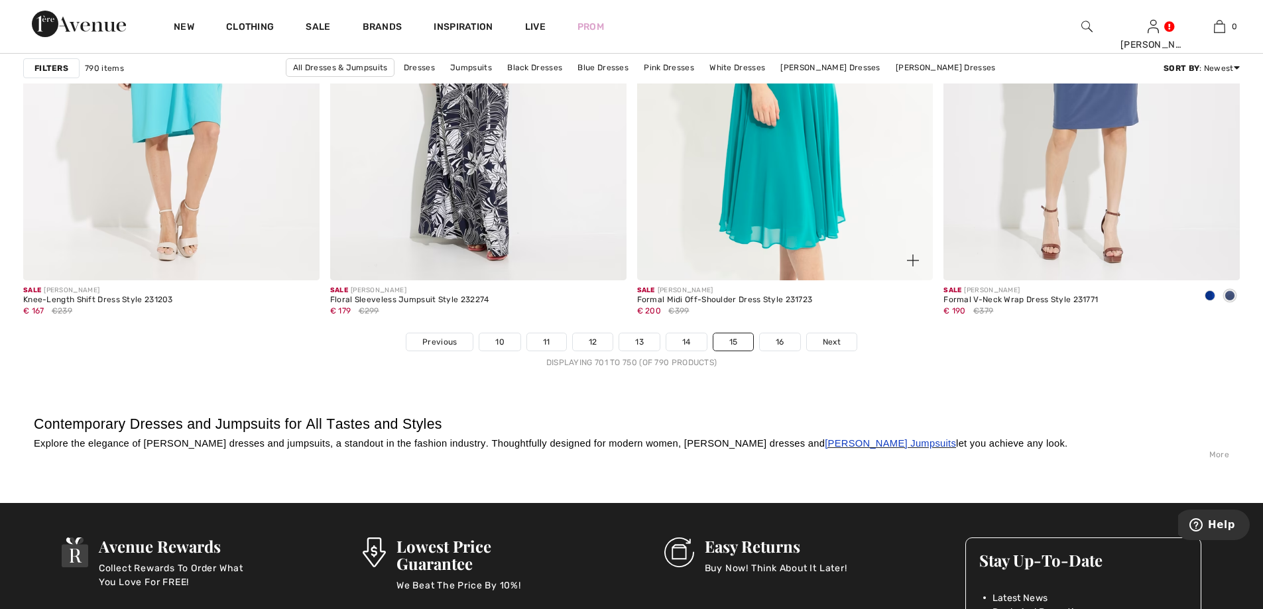
scroll to position [7822, 0]
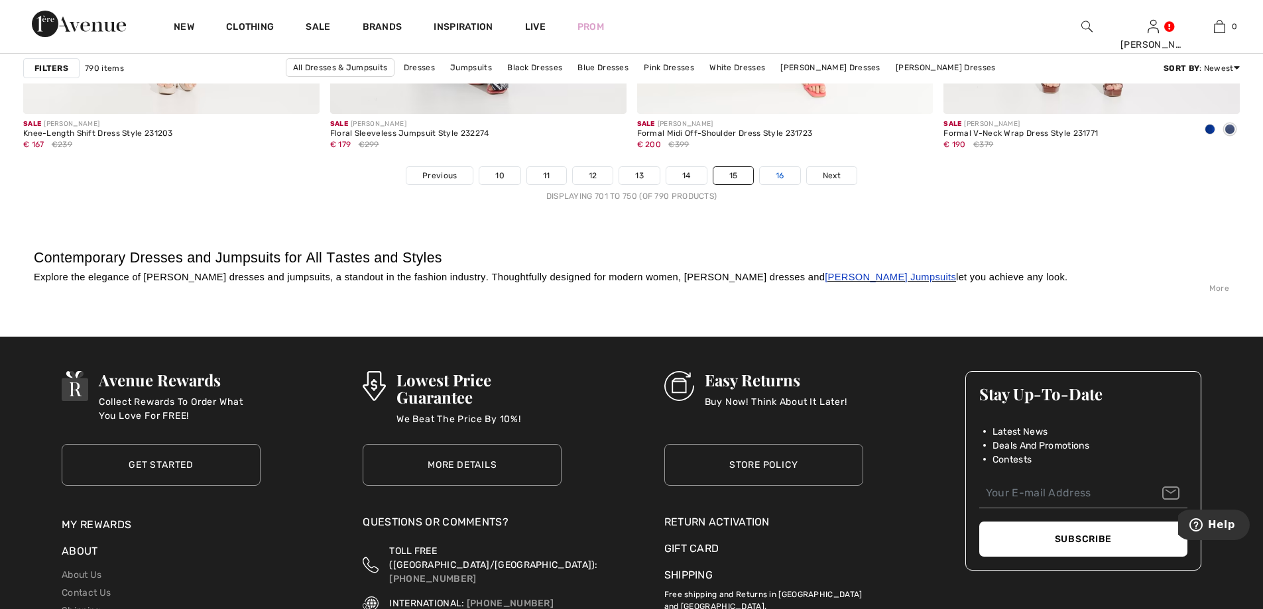
click at [776, 178] on link "16" at bounding box center [780, 175] width 40 height 17
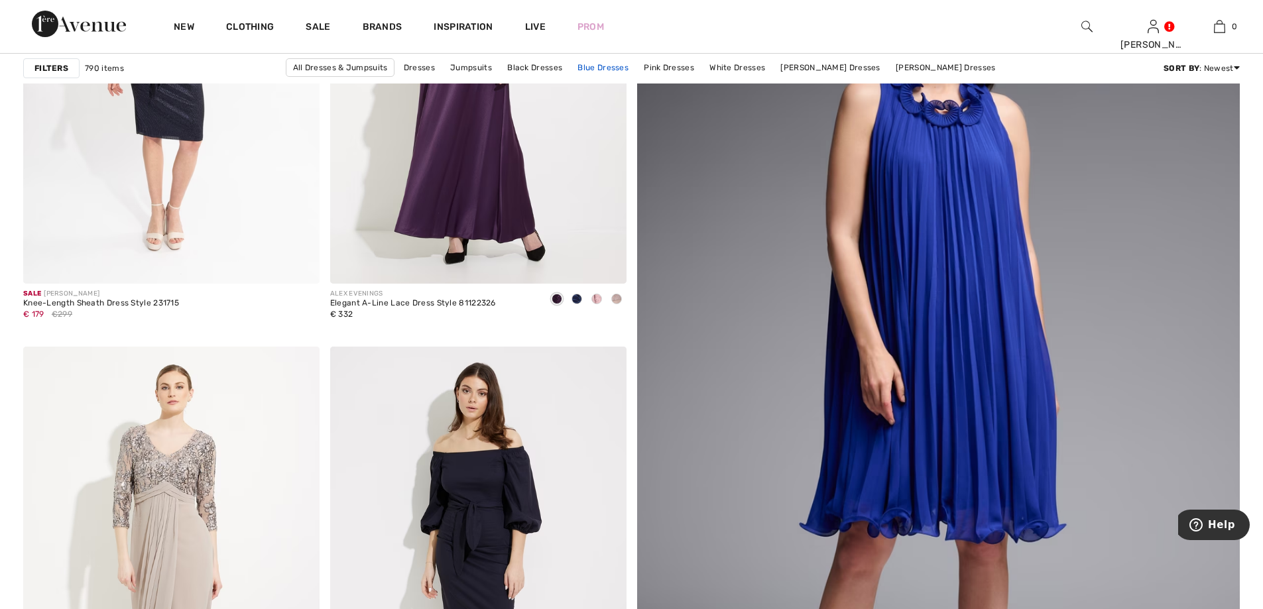
scroll to position [464, 0]
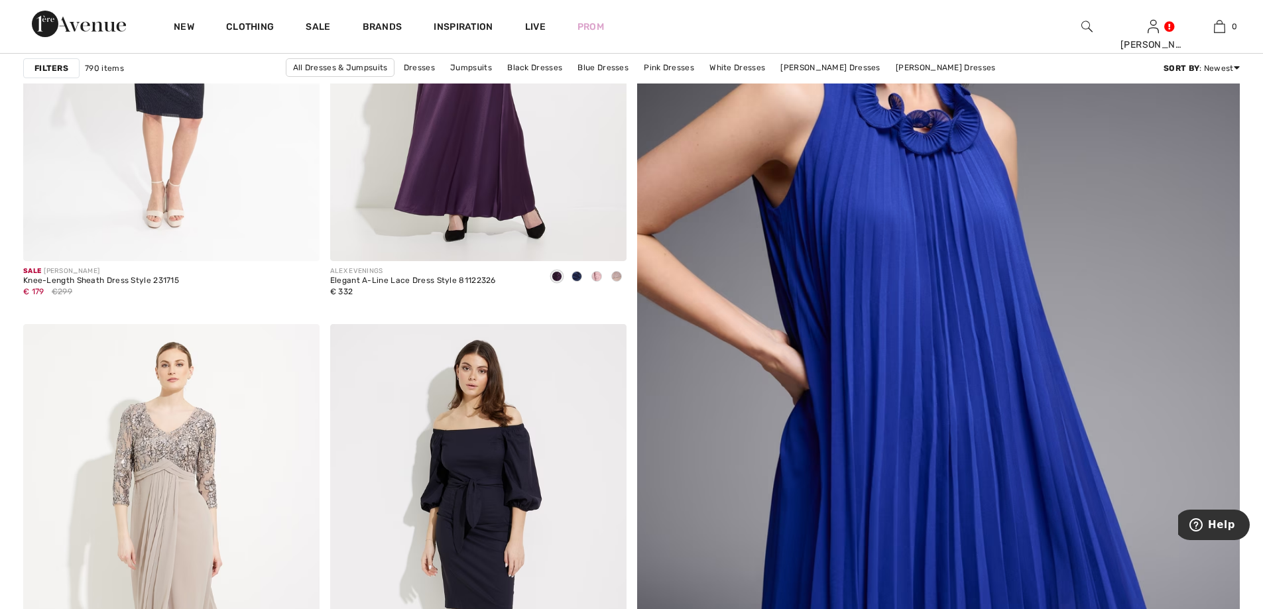
click at [854, 298] on img at bounding box center [938, 359] width 723 height 1085
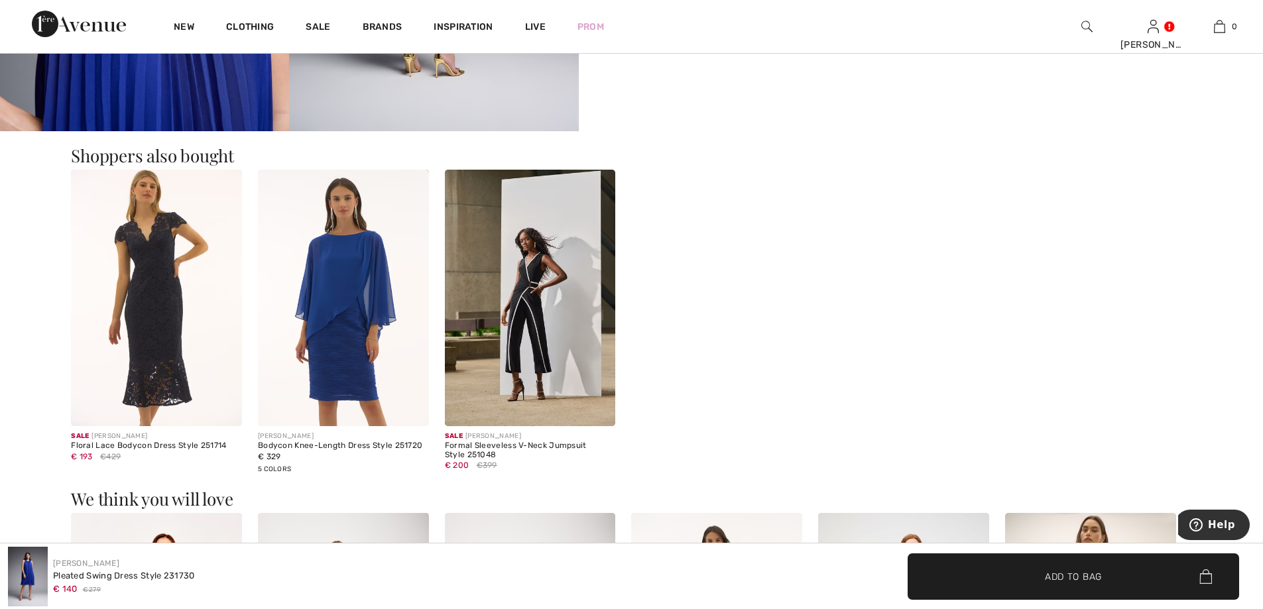
scroll to position [1127, 0]
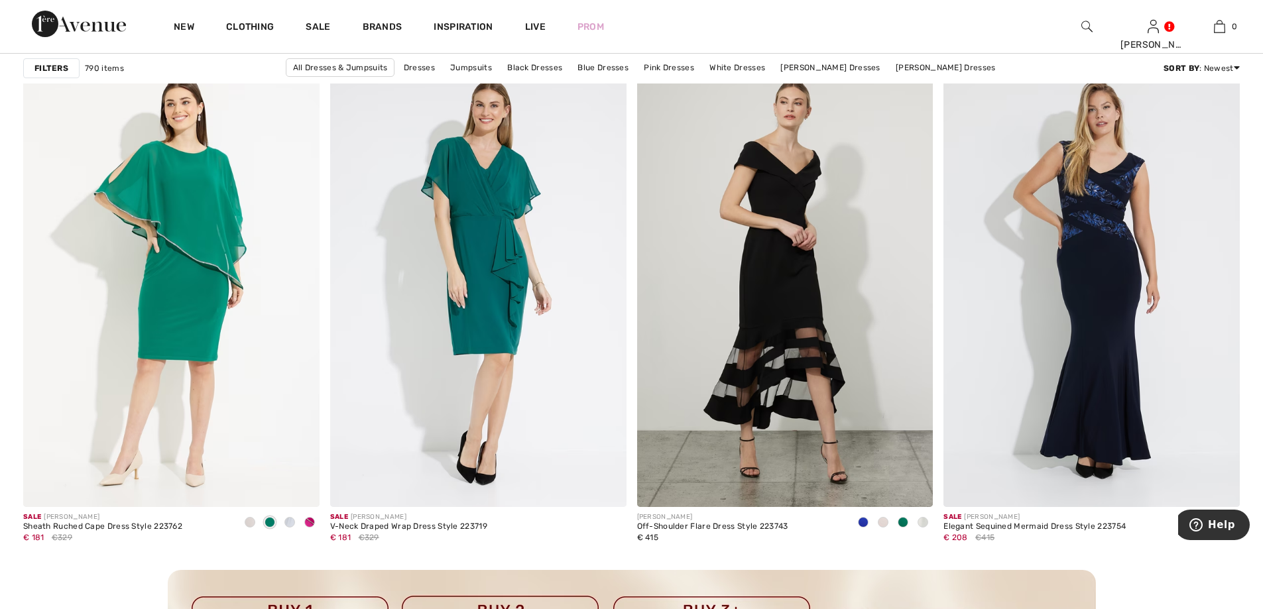
scroll to position [3447, 0]
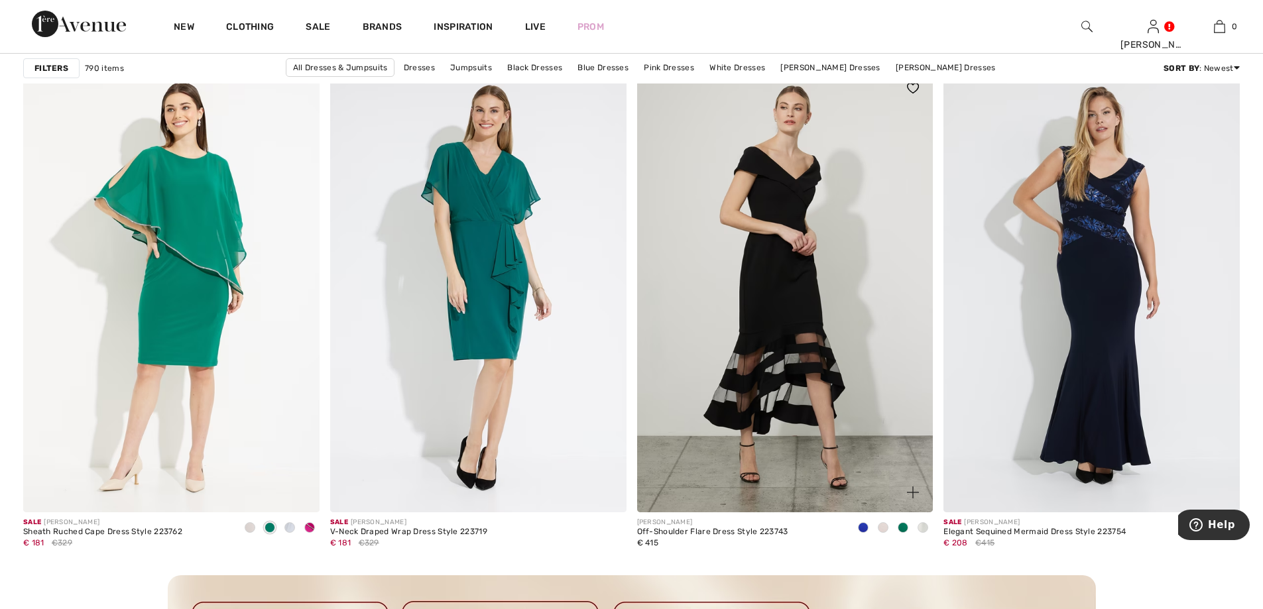
click at [902, 527] on span at bounding box center [903, 527] width 11 height 11
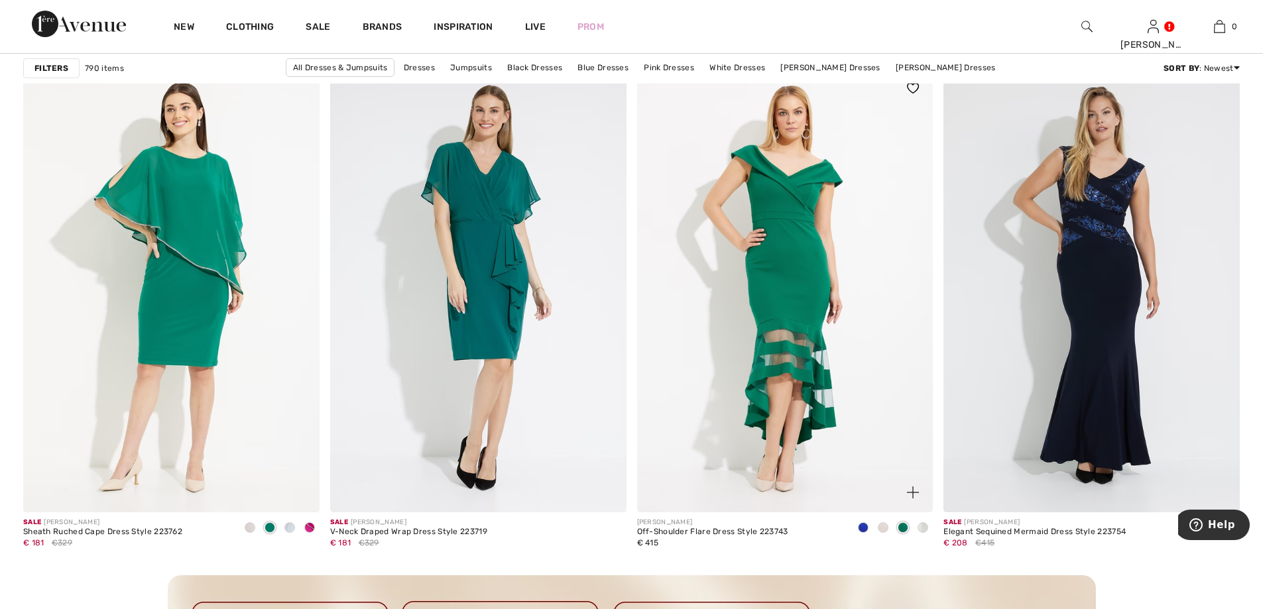
click at [865, 524] on span at bounding box center [863, 527] width 11 height 11
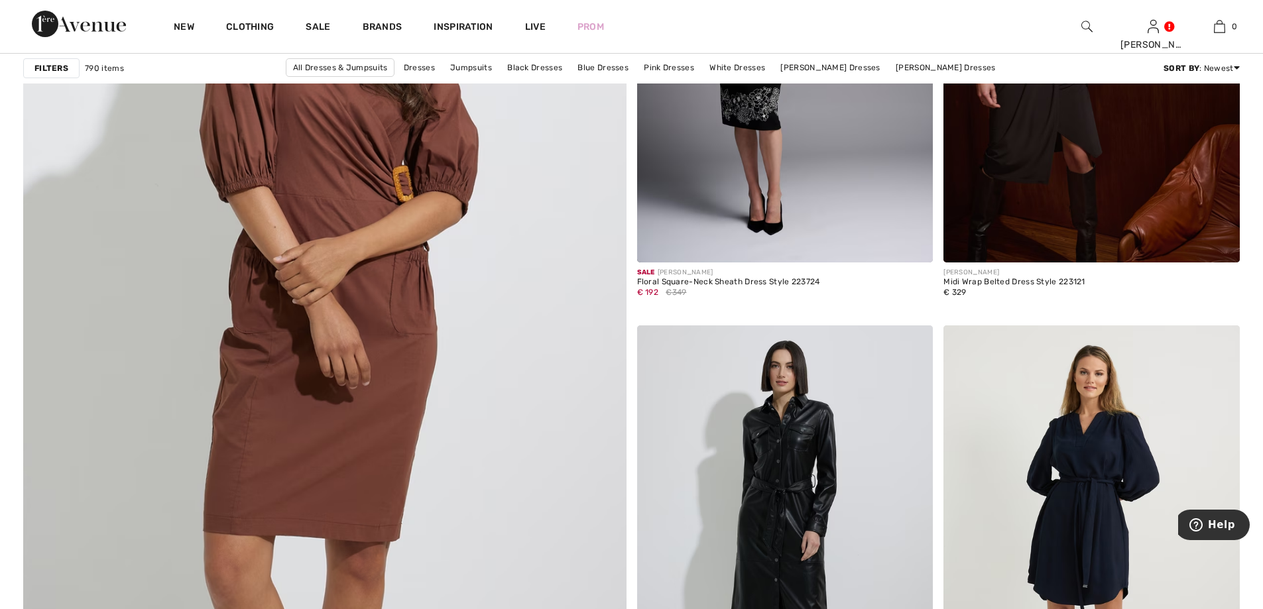
scroll to position [4640, 0]
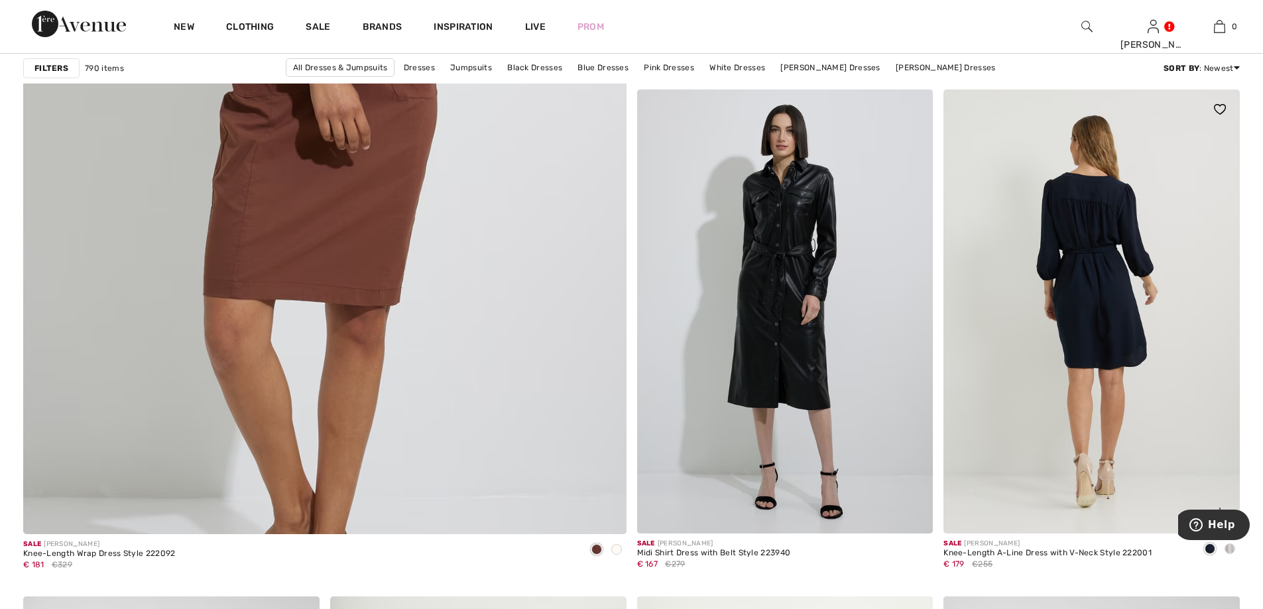
click at [980, 410] on img at bounding box center [1091, 311] width 296 height 444
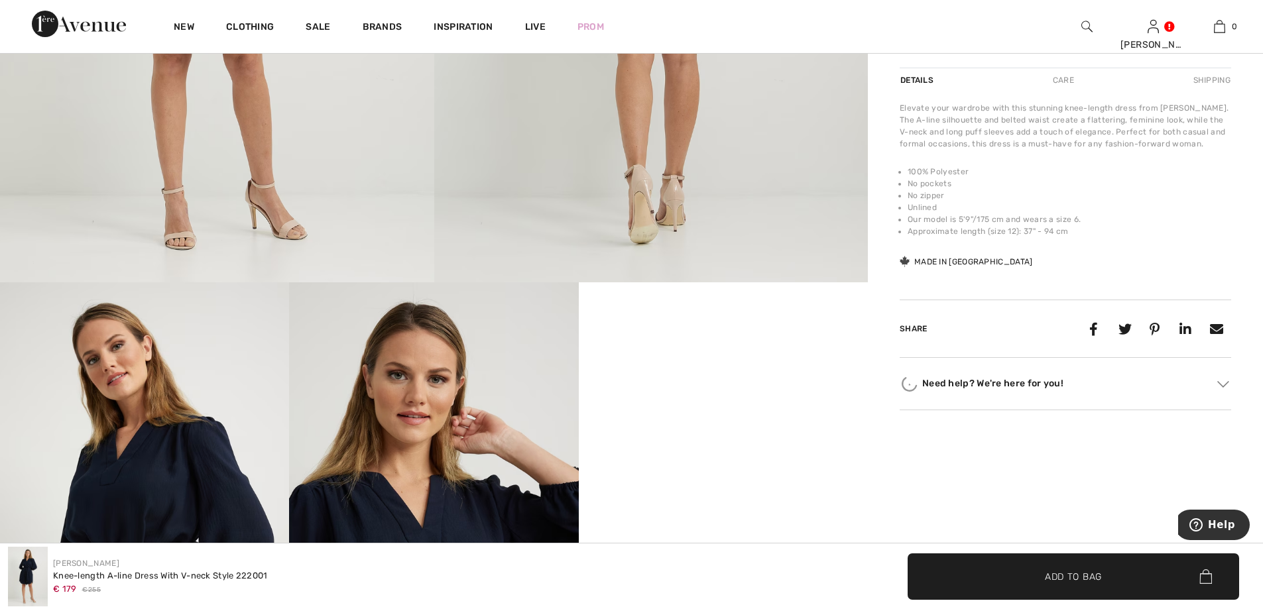
scroll to position [663, 0]
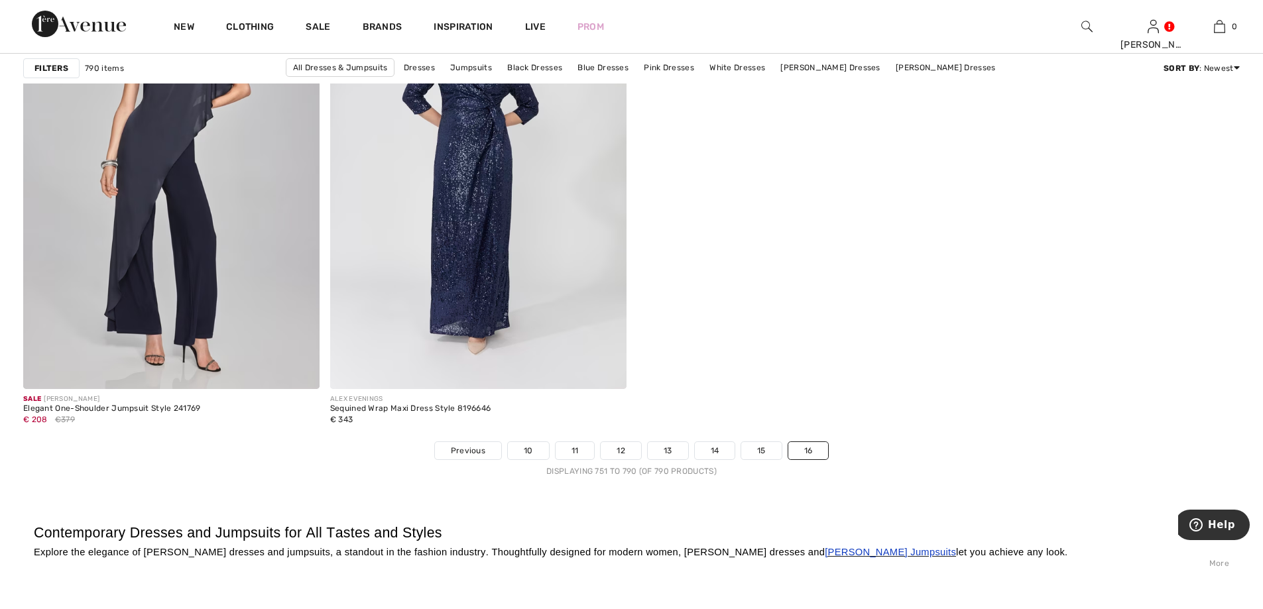
scroll to position [6695, 0]
